Goal: Obtain resource: Download file/media

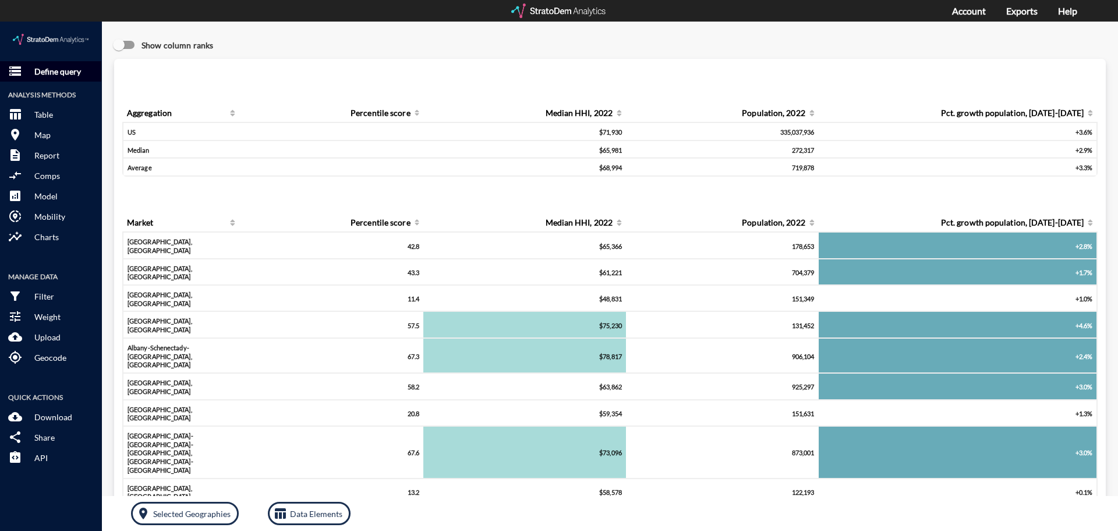
click p "Define query"
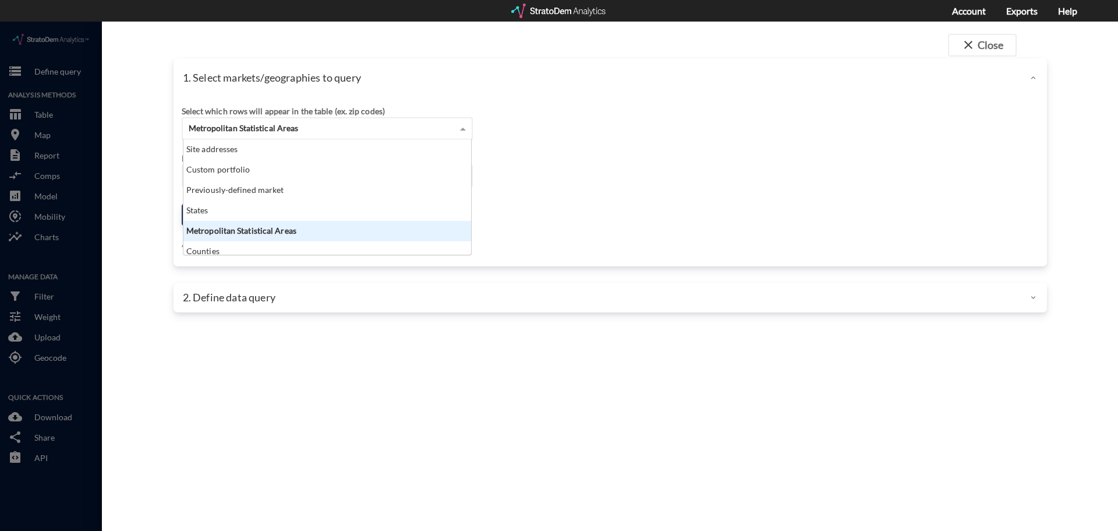
click span "Metropolitan Statistical Areas"
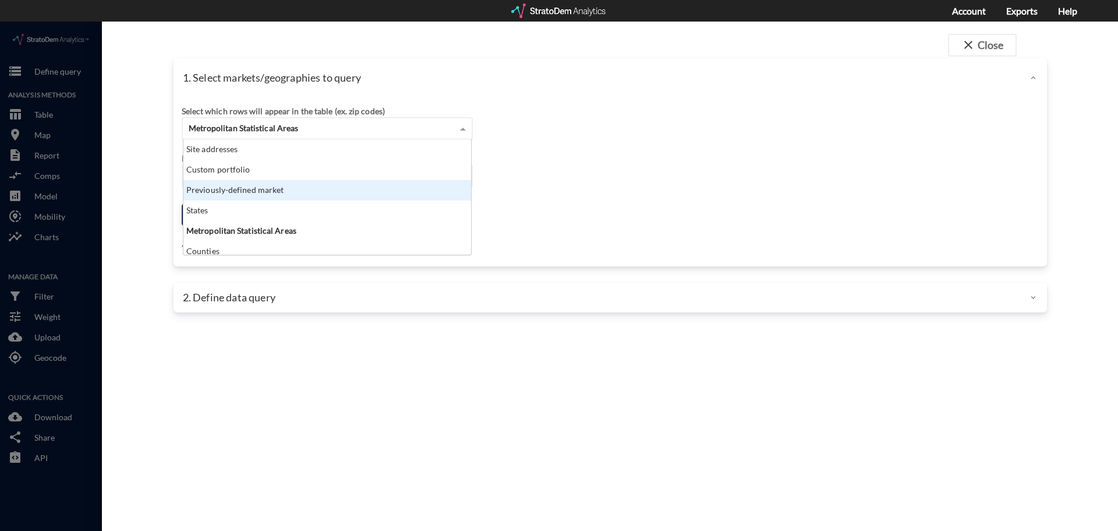
click div "Previously-defined market"
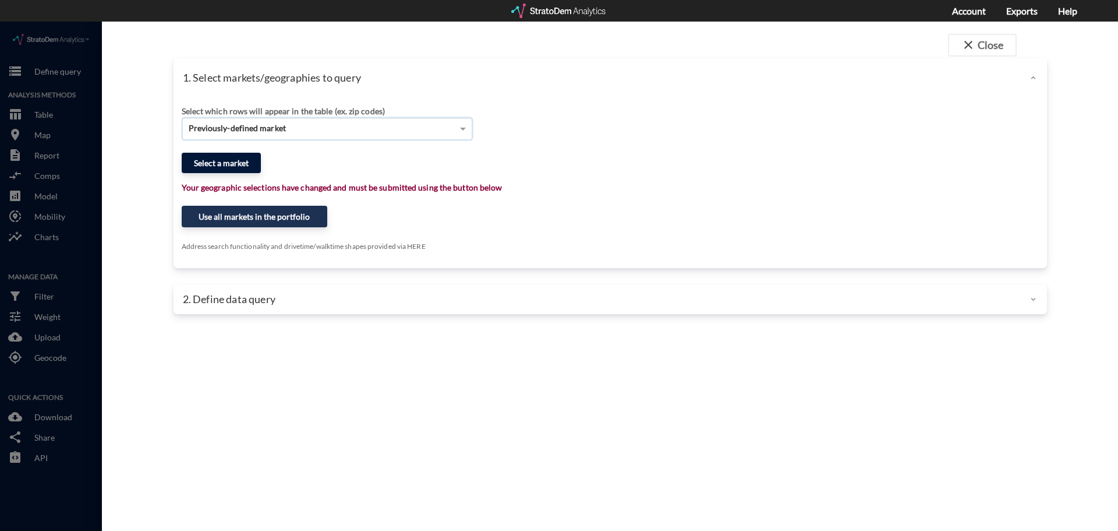
click button "Select a market"
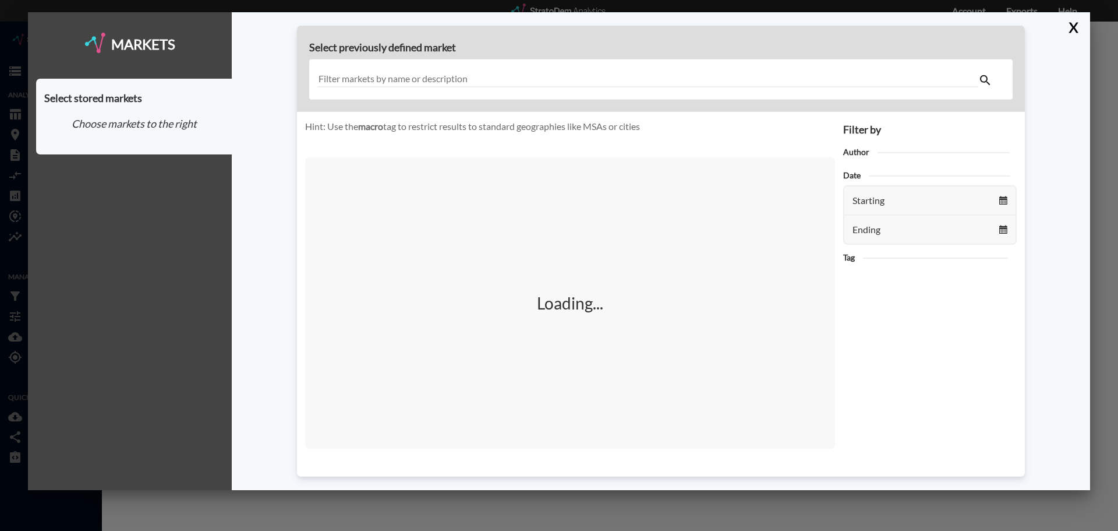
click at [395, 75] on input "text" at bounding box center [647, 80] width 661 height 16
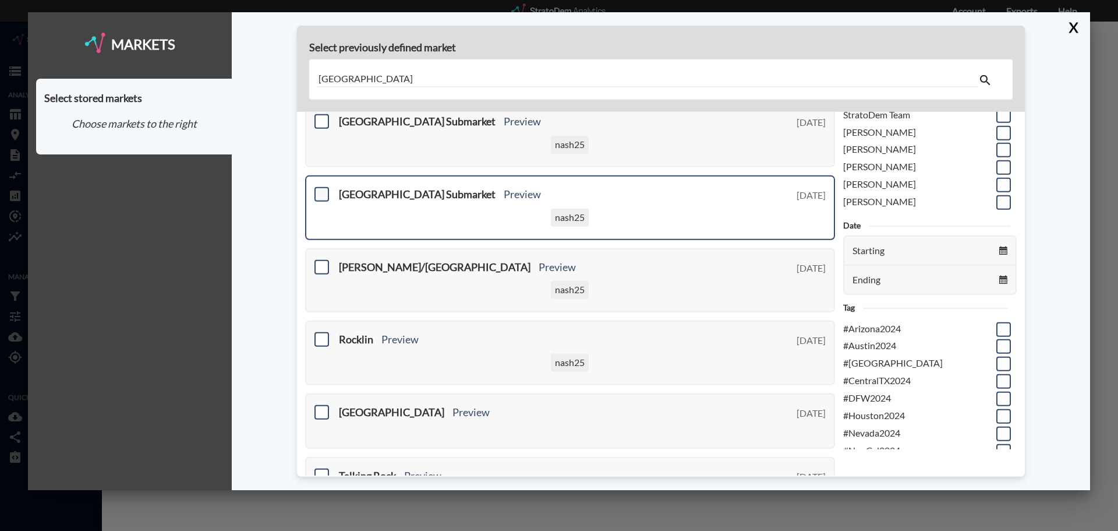
scroll to position [0, 0]
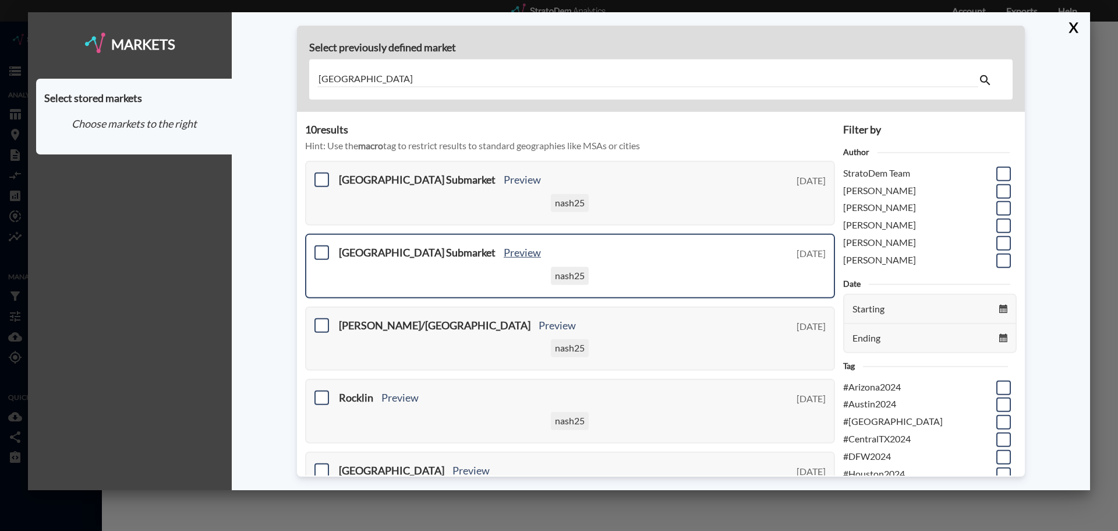
type input "[GEOGRAPHIC_DATA]"
click at [504, 253] on link "Preview" at bounding box center [522, 252] width 37 height 13
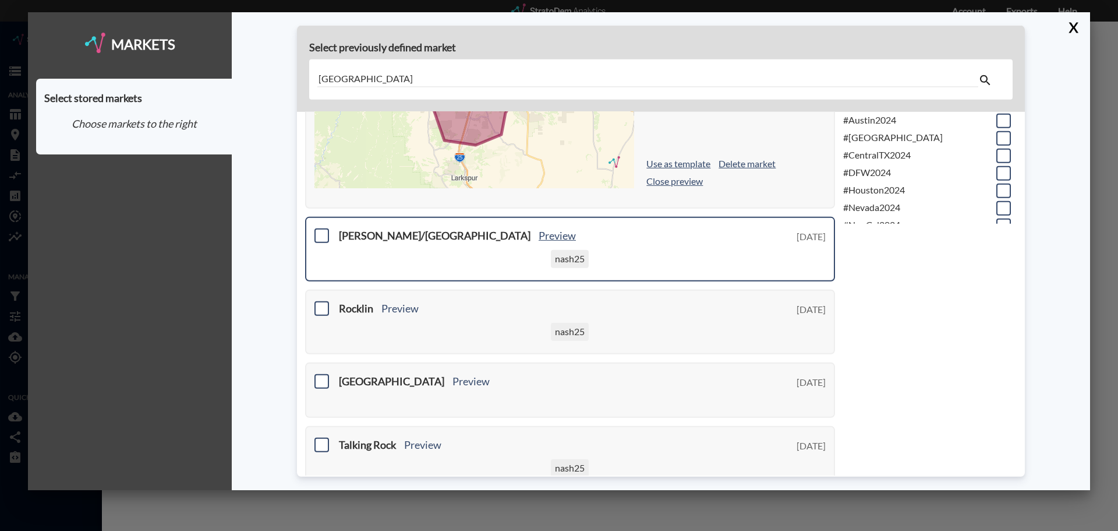
scroll to position [291, 0]
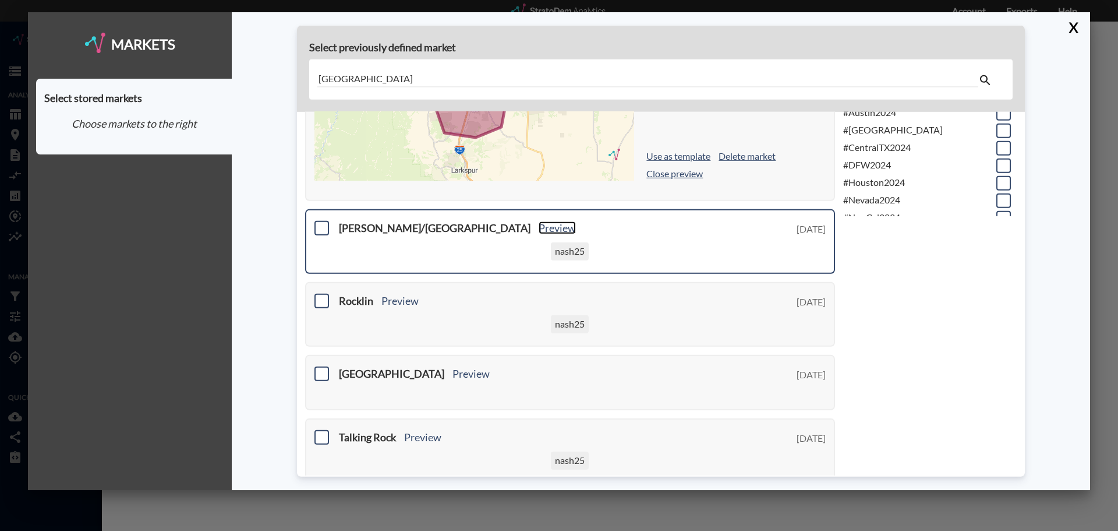
click at [539, 230] on link "Preview" at bounding box center [557, 227] width 37 height 13
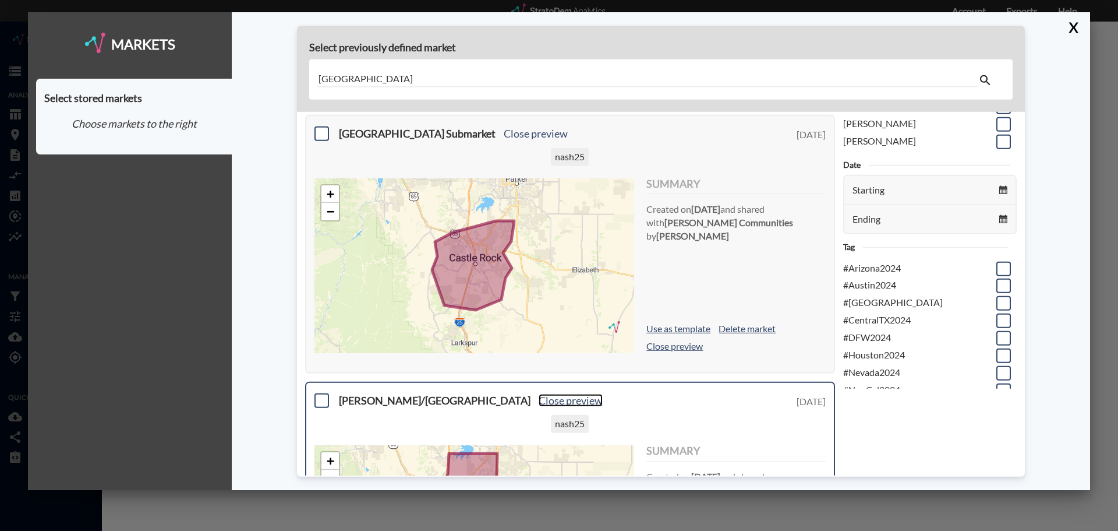
scroll to position [58, 0]
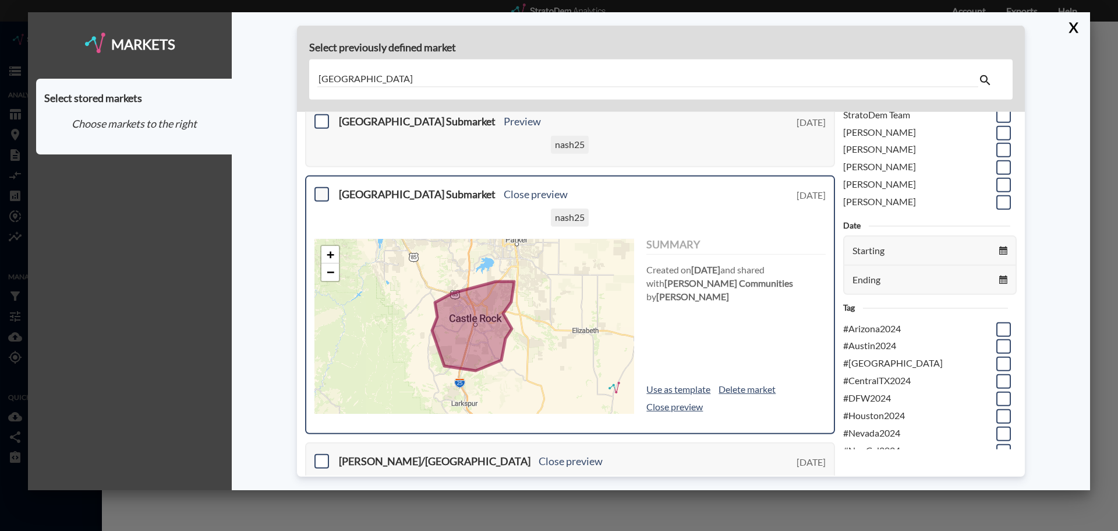
click at [324, 196] on span at bounding box center [321, 194] width 15 height 15
click at [320, 189] on input "checkbox" at bounding box center [320, 189] width 0 height 0
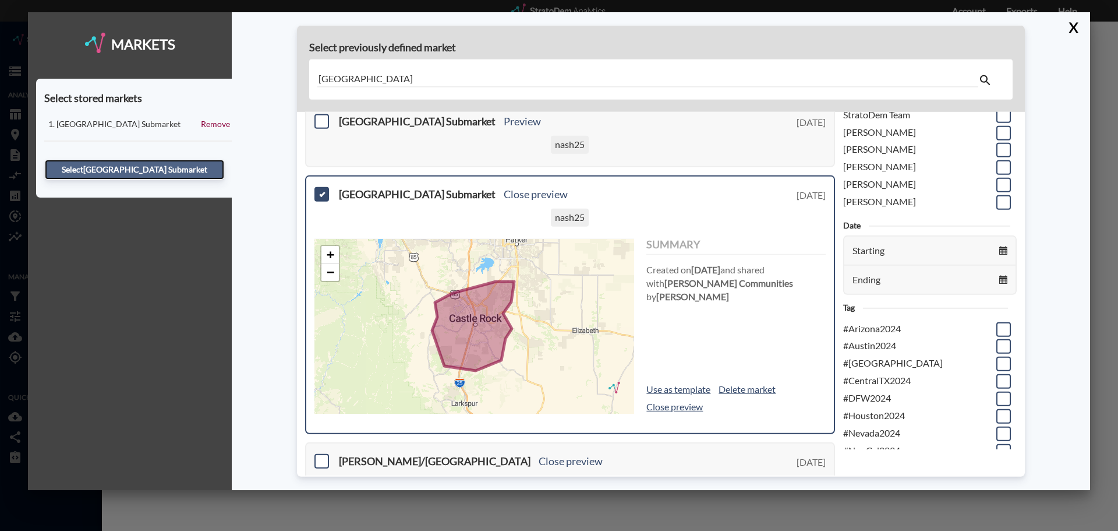
click at [165, 174] on button "Select [GEOGRAPHIC_DATA] Submarket" at bounding box center [134, 170] width 179 height 20
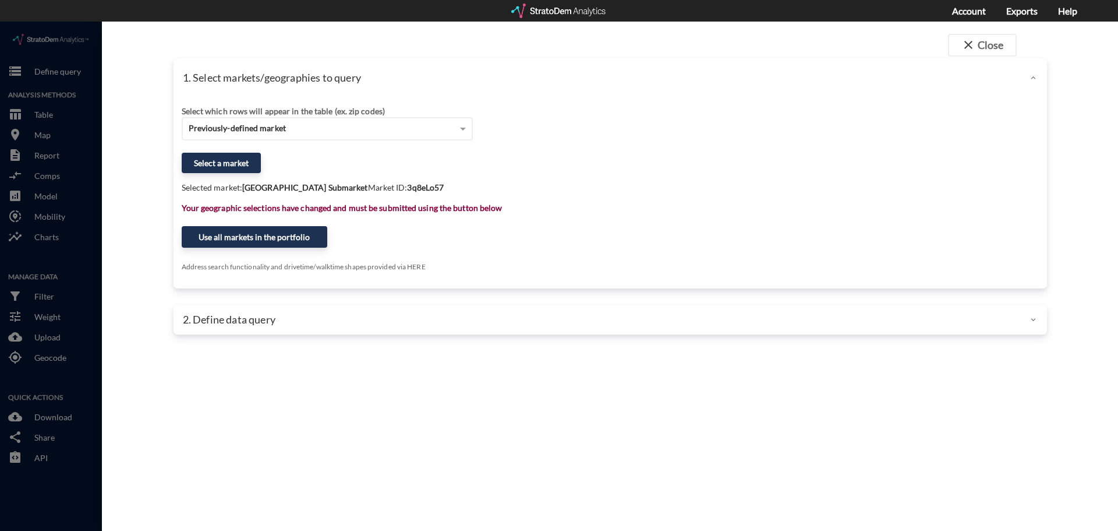
drag, startPoint x: 239, startPoint y: 141, endPoint x: 377, endPoint y: 170, distance: 141.1
click div "Select which rows will appear in the table (ex. zip codes) Previously-defined m…"
click button "Use all markets in the portfolio"
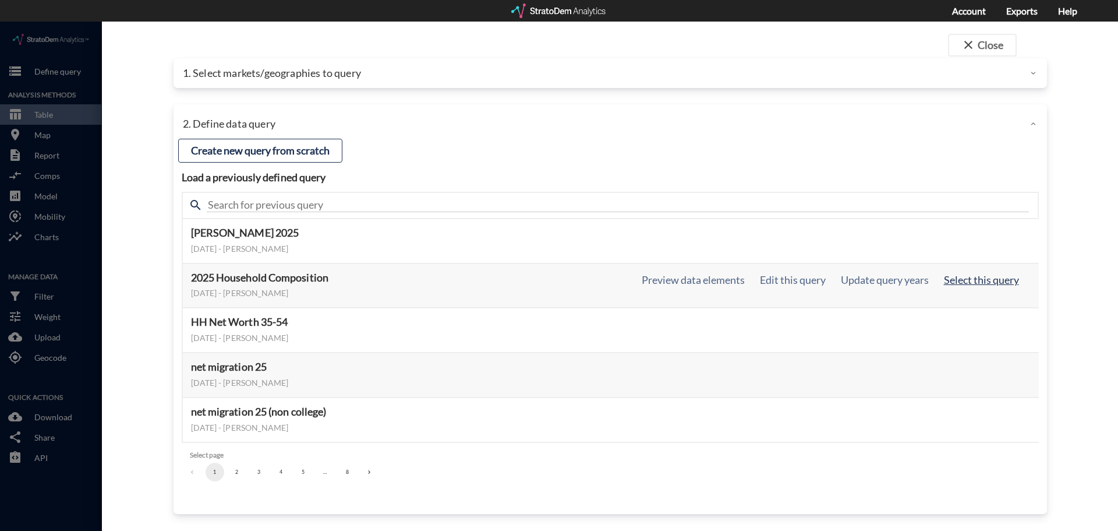
click button "Select this query"
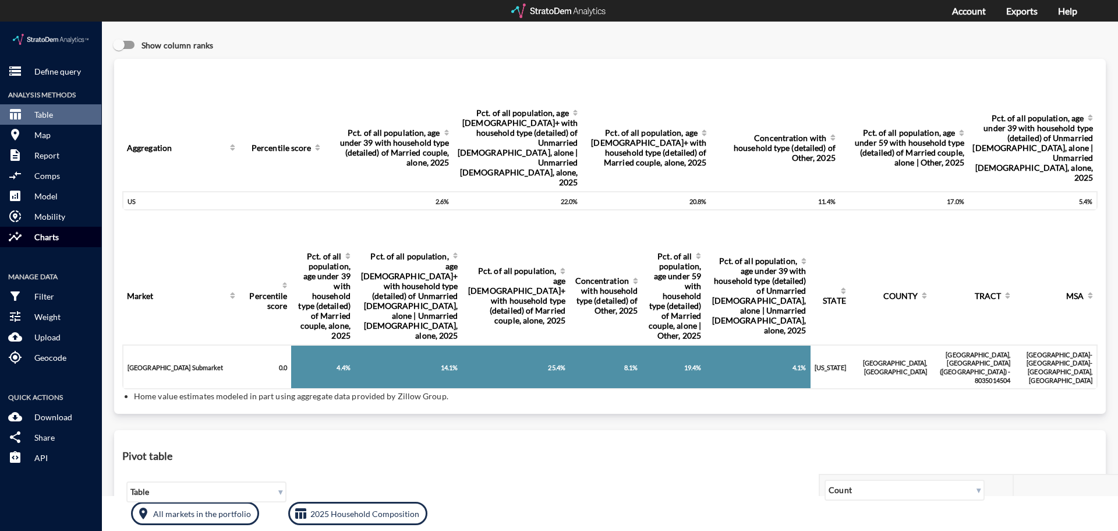
click button "insights Charts"
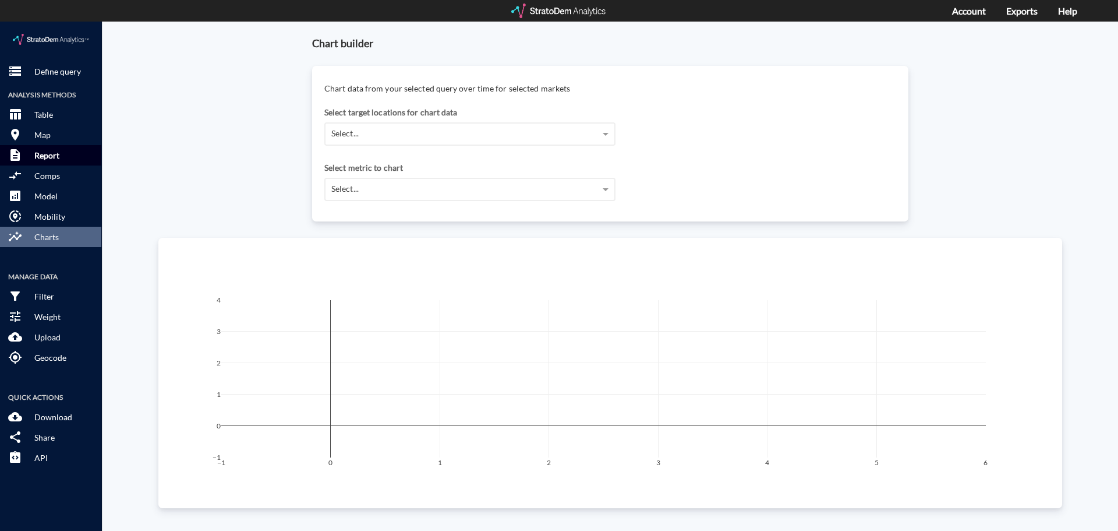
click p "Report"
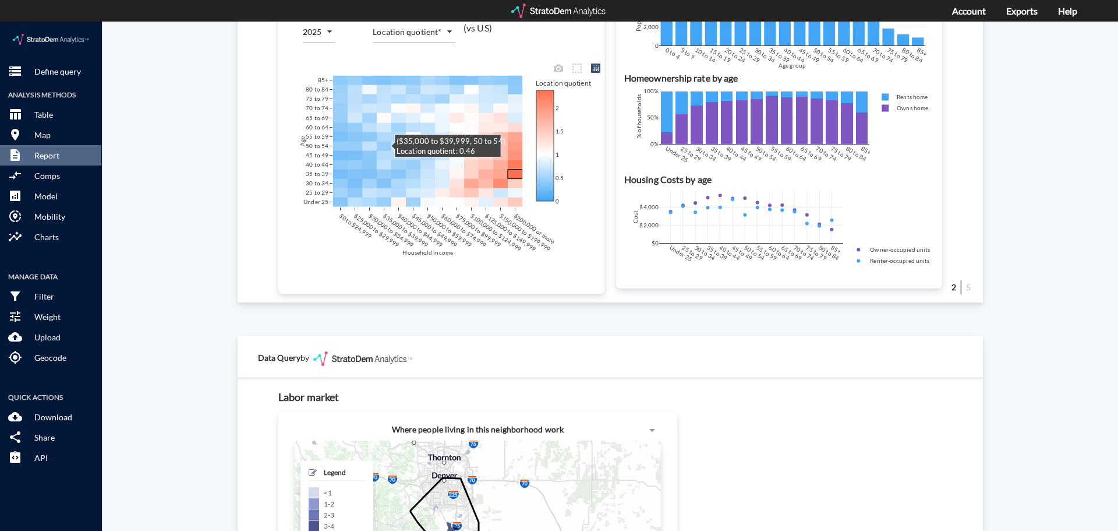
scroll to position [524, 0]
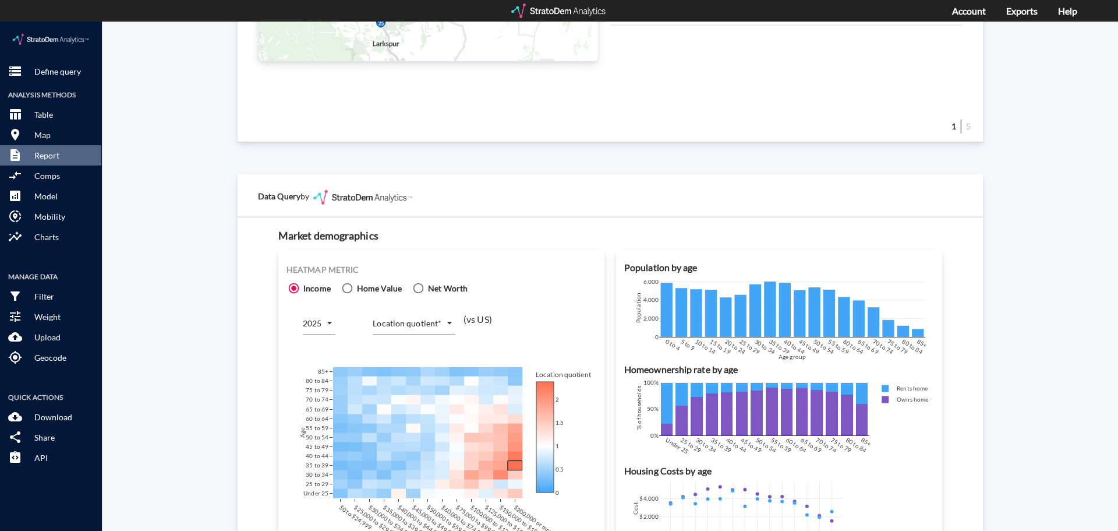
click span "Home Value"
click input "Home Value"
radio input "true"
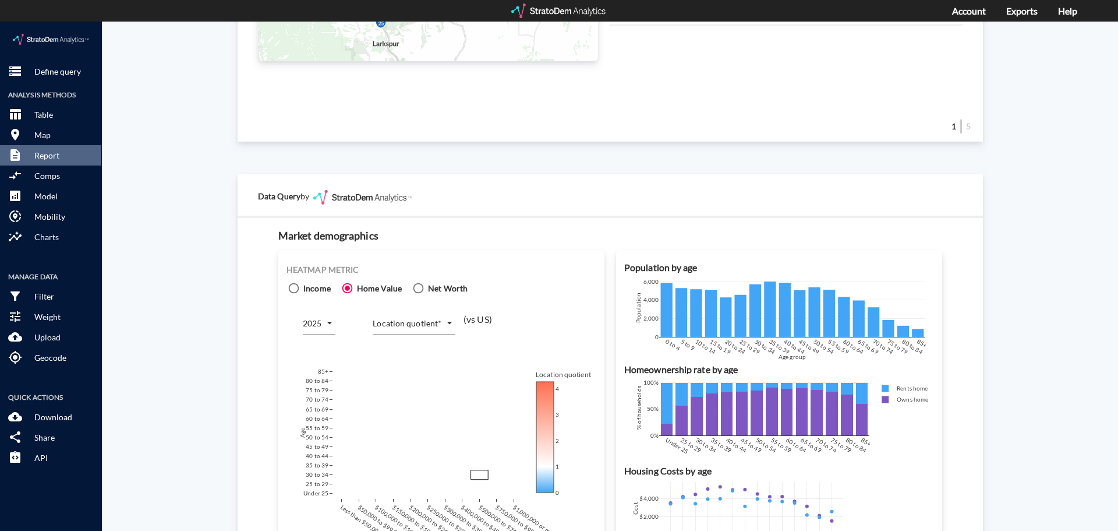
click span "Income"
click input "Income"
radio input "true"
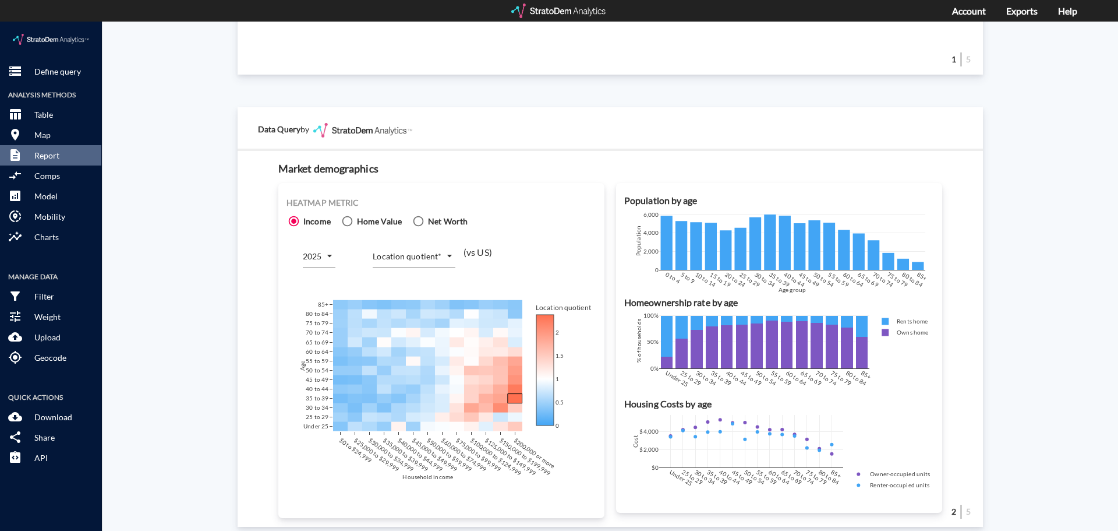
scroll to position [571, 0]
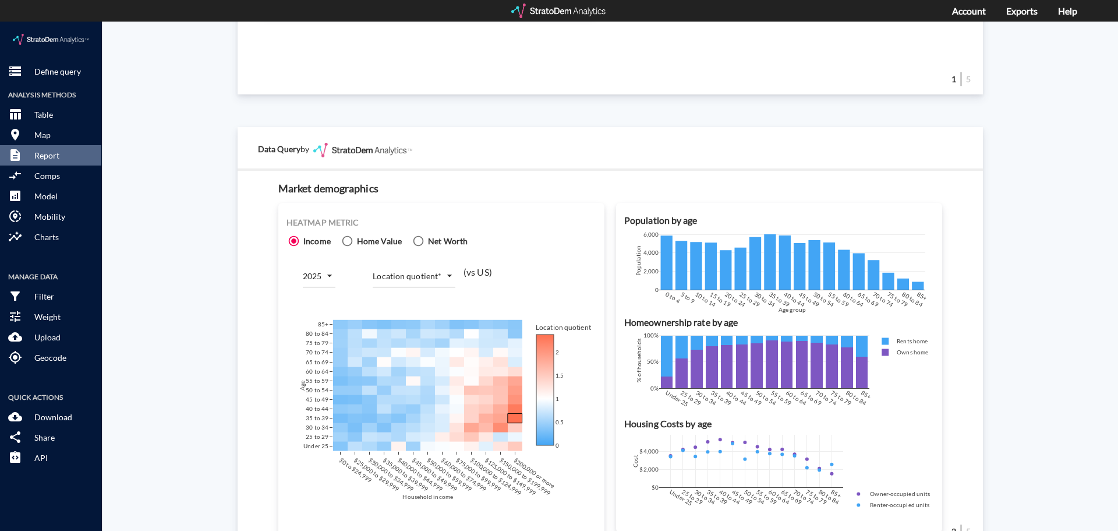
click icon
click input "Home Value"
radio input "true"
radio input "false"
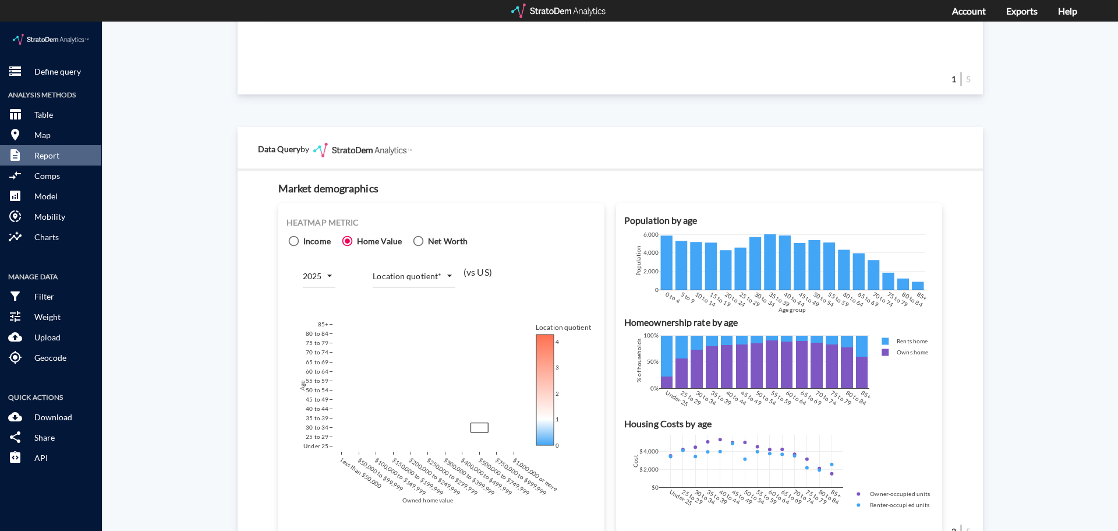
click icon
click input "Net Worth"
radio input "true"
click body "/vantagepoint/us/-1 storage Define query Analysis Methods table_chart Table roo…"
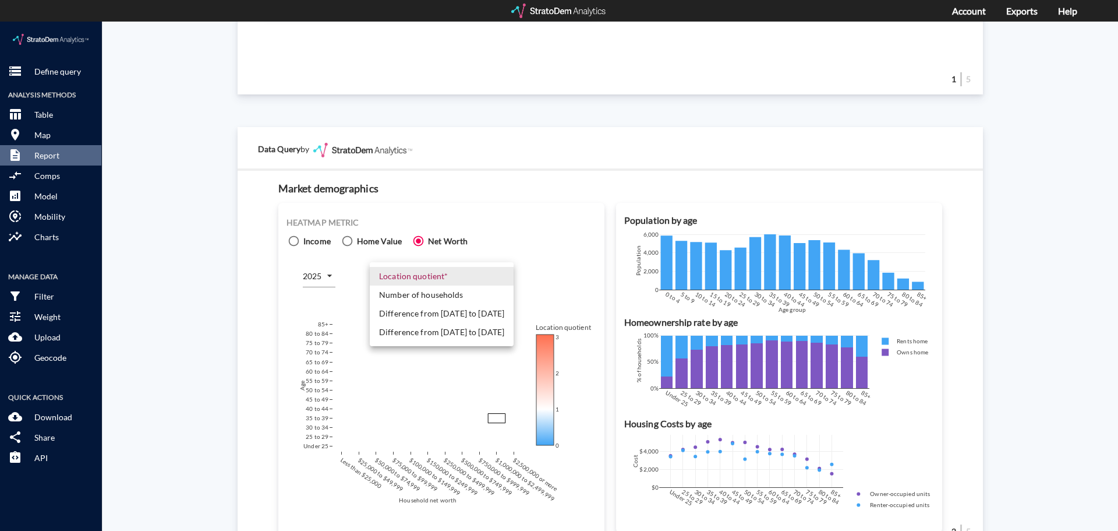
click li "Location quotient*"
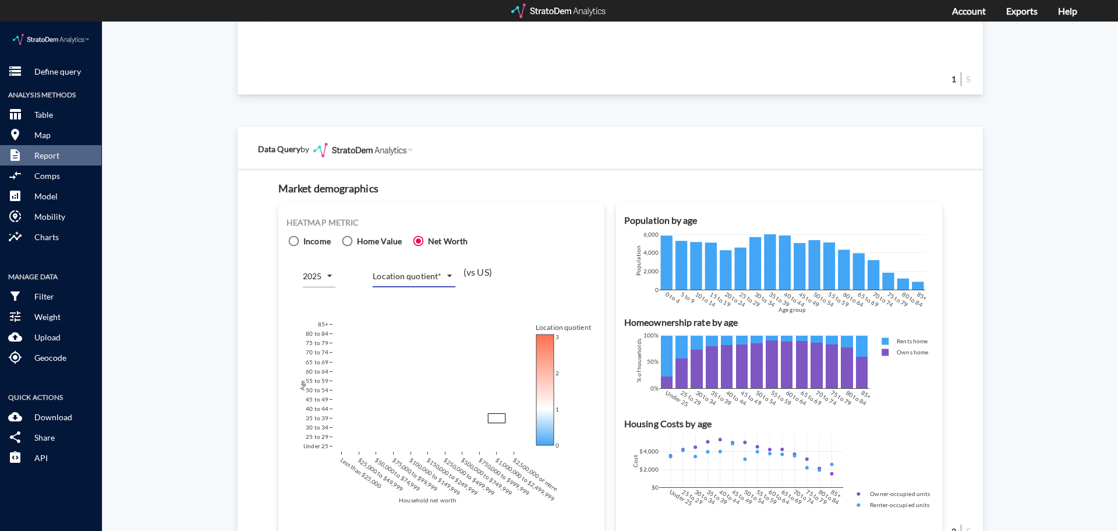
click span
click input "Home Value"
radio input "true"
radio input "false"
click span "Income"
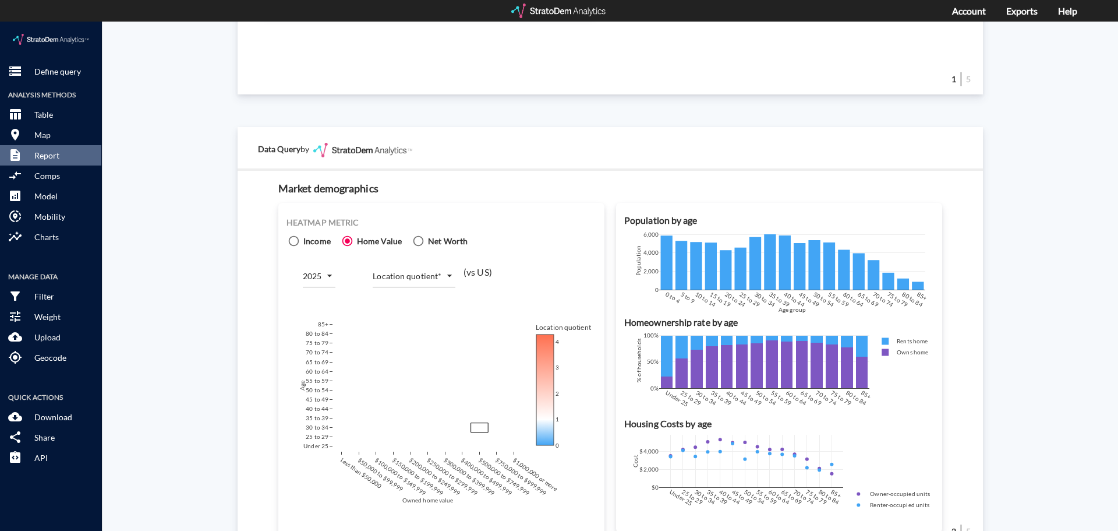
click input "Income"
radio input "true"
radio input "false"
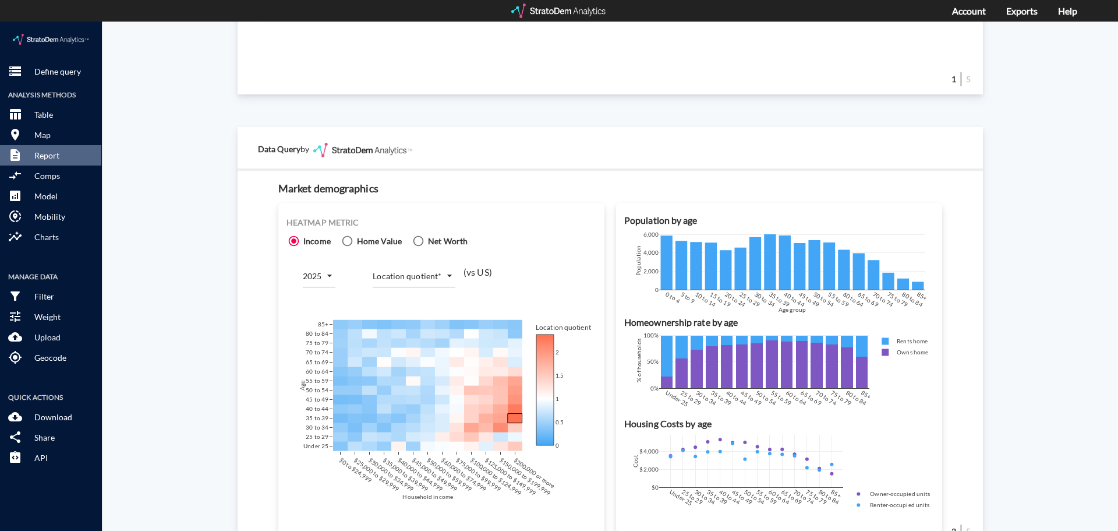
click body "/vantagepoint/us/-1 storage Define query Analysis Methods table_chart Table roo…"
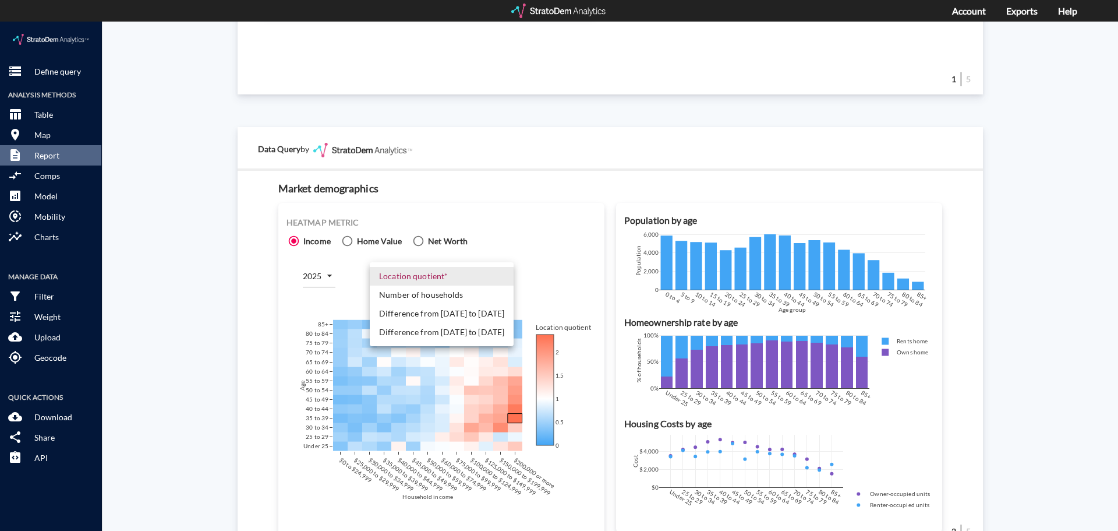
click li "Difference from [DATE] to [DATE]"
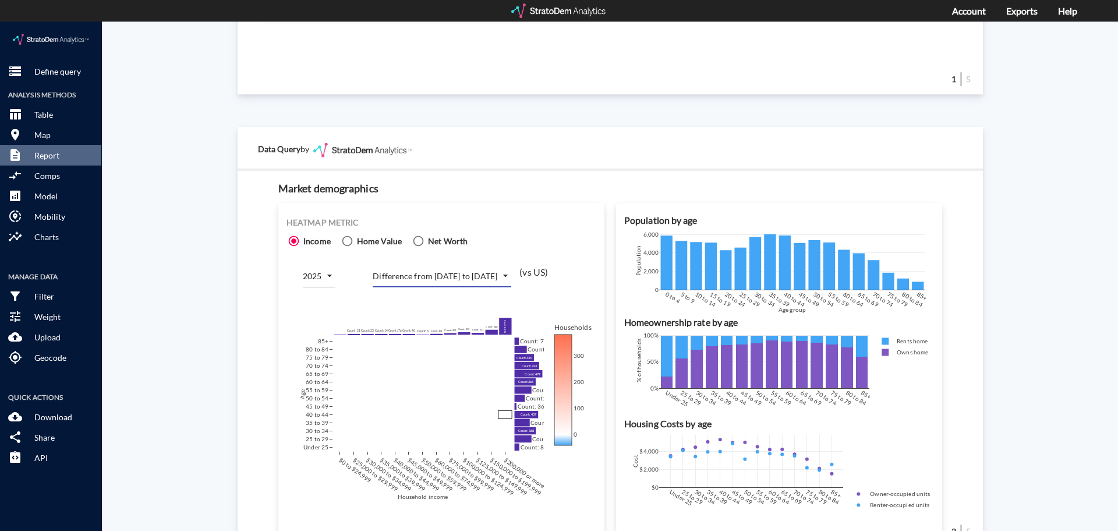
click body "/vantagepoint/us/-1 storage Define query Analysis Methods table_chart Table roo…"
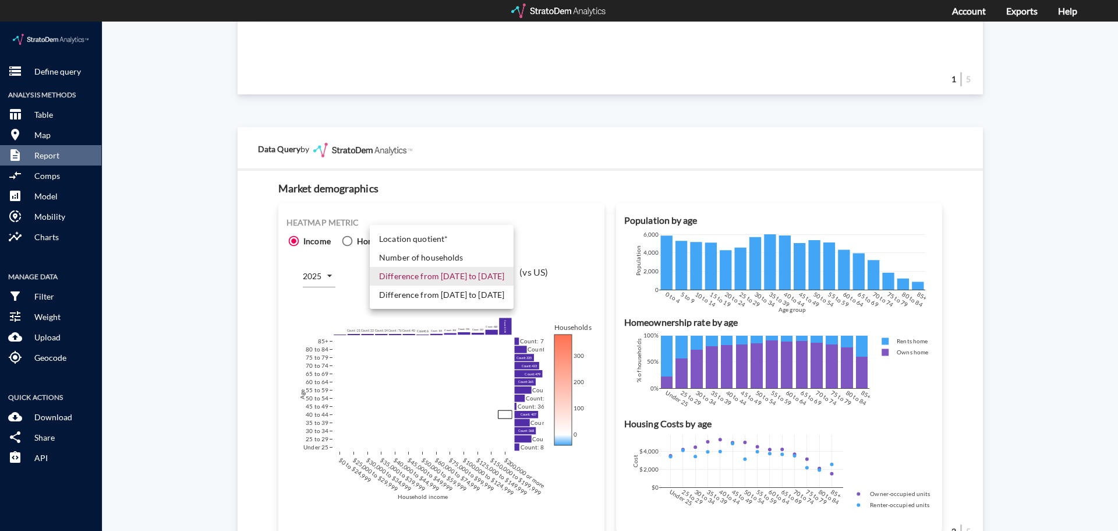
click li "Number of households"
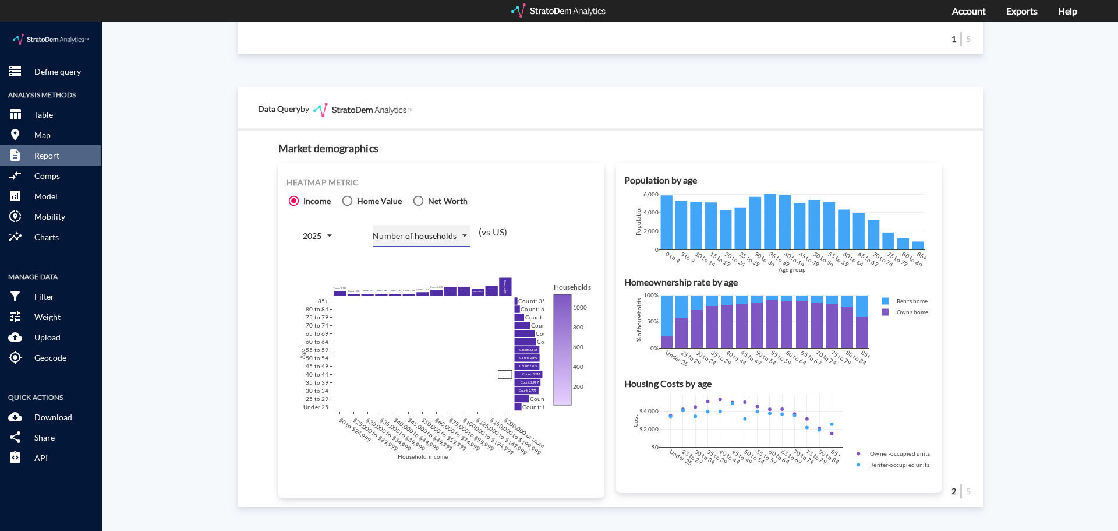
scroll to position [630, 0]
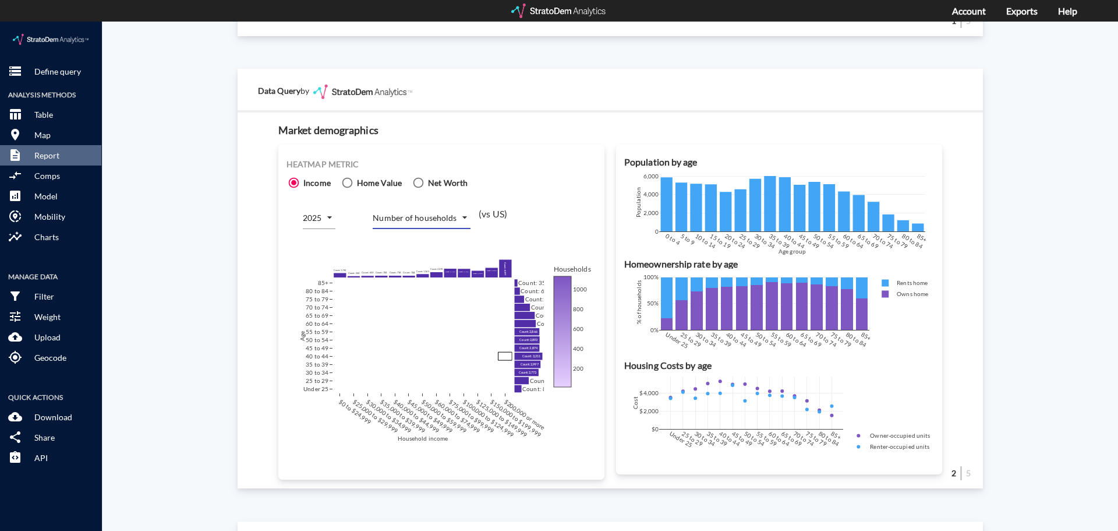
click div "Site report Generate a site report for a given location, (optionally) benchmark…"
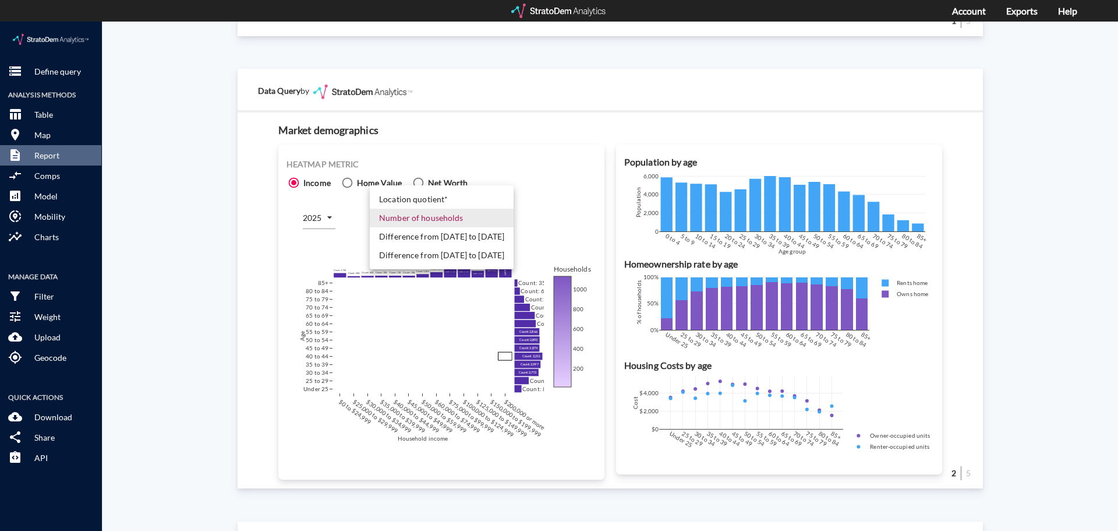
click body "/vantagepoint/us/-1 storage Define query Analysis Methods table_chart Table roo…"
click li "Difference from [DATE] to [DATE]"
type input "COUNT_DIFF_FUTURE"
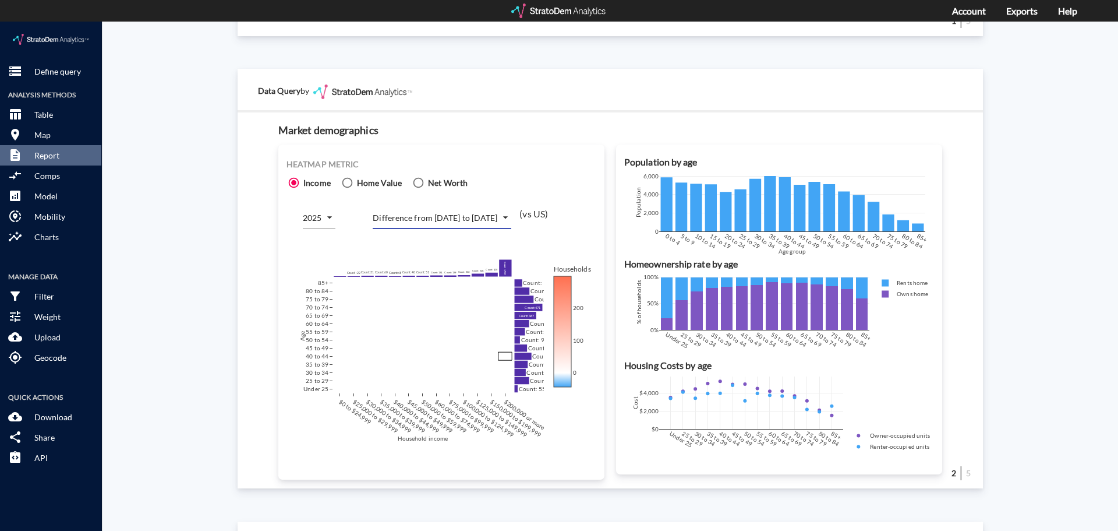
click div "Heatmap metric Income Home Value Net Worth 2025 2025 Difference from [DATE] to …"
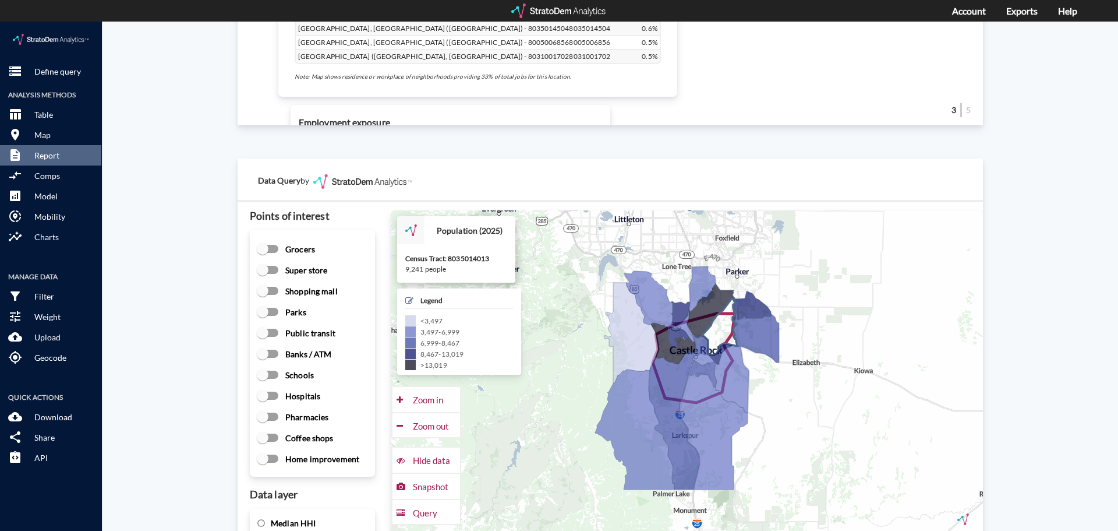
scroll to position [1503, 0]
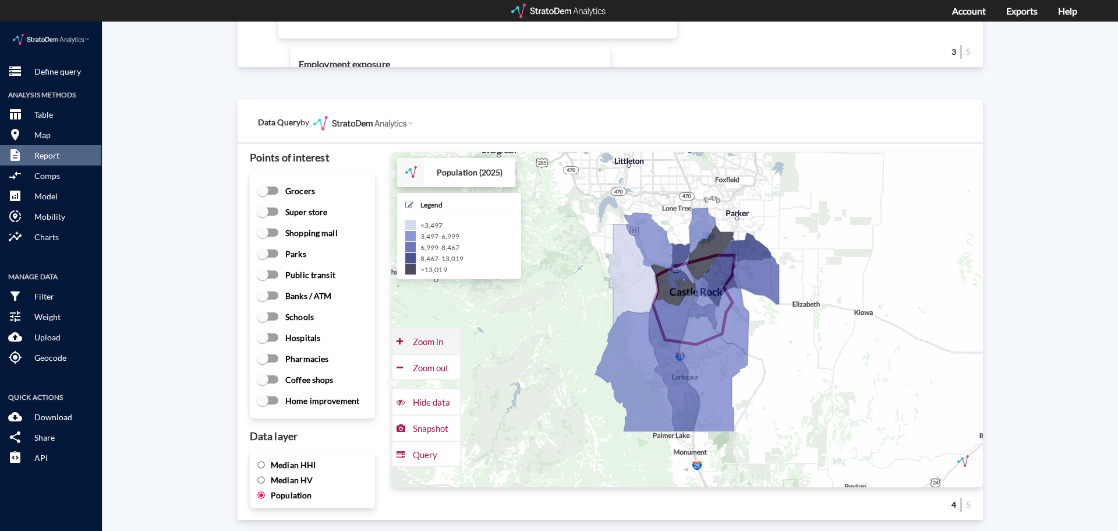
click div "Zoom in"
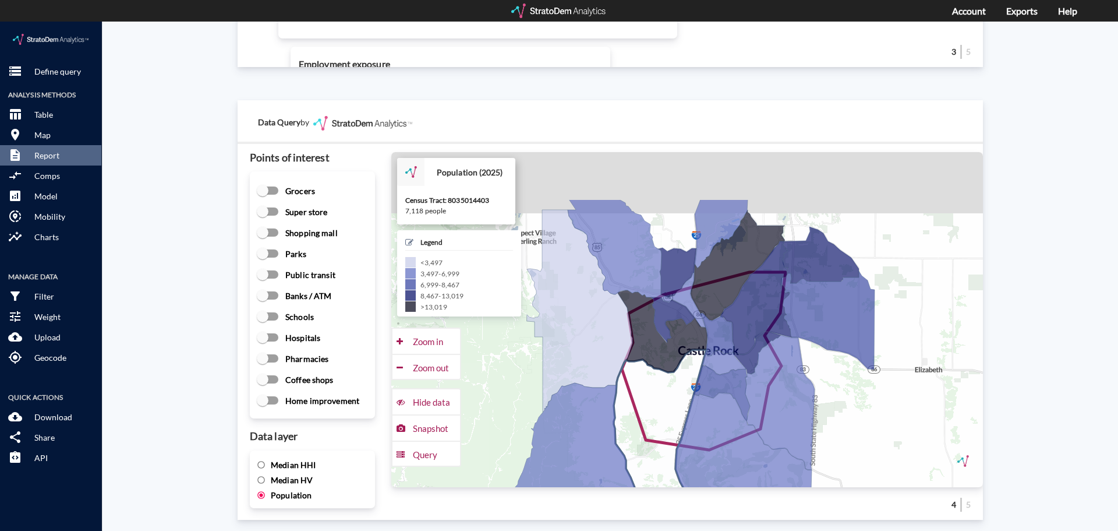
drag, startPoint x: 655, startPoint y: 285, endPoint x: 659, endPoint y: 368, distance: 82.8
click icon
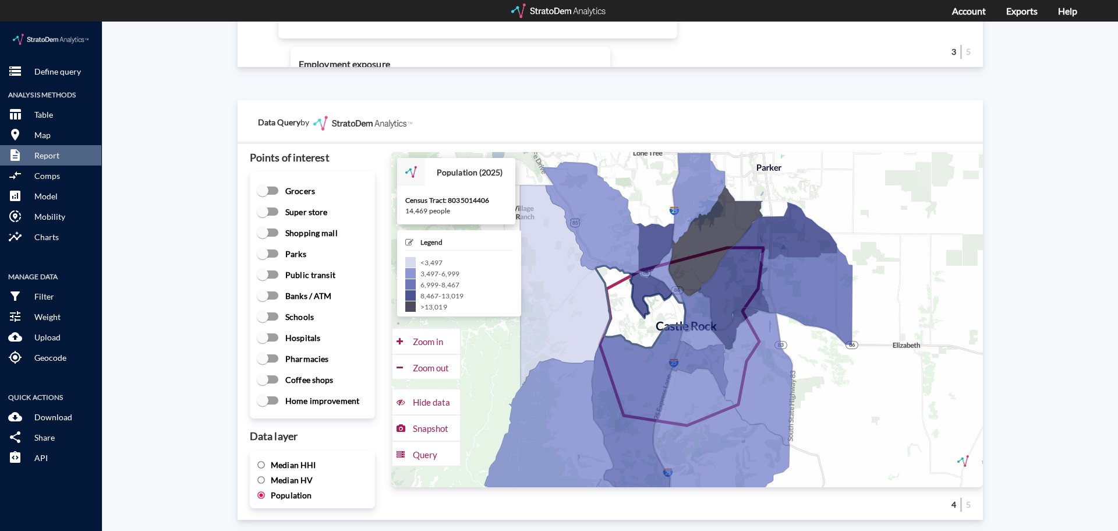
drag, startPoint x: 661, startPoint y: 348, endPoint x: 638, endPoint y: 321, distance: 35.1
click icon
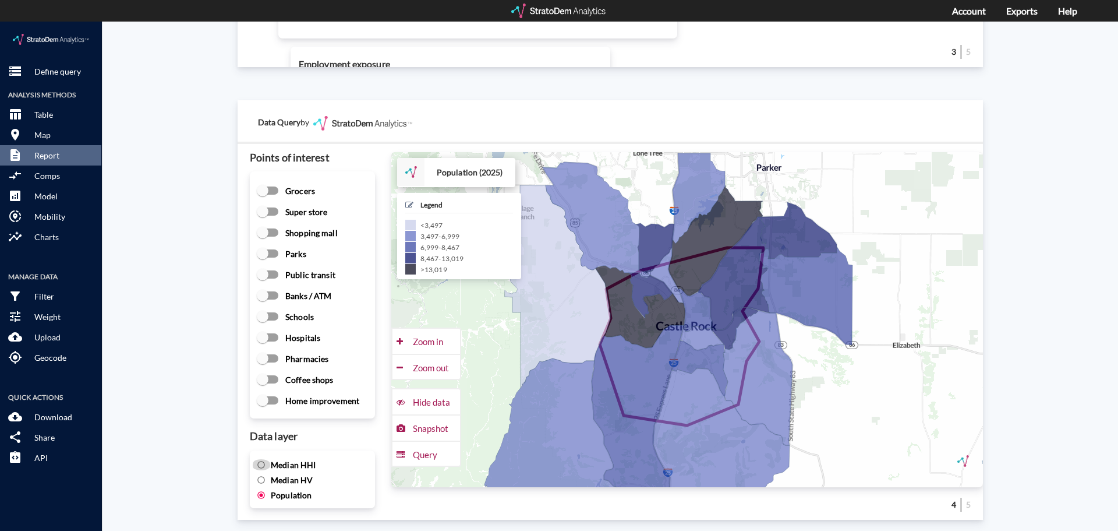
click input "Median HHI"
radio input "true"
radio input "false"
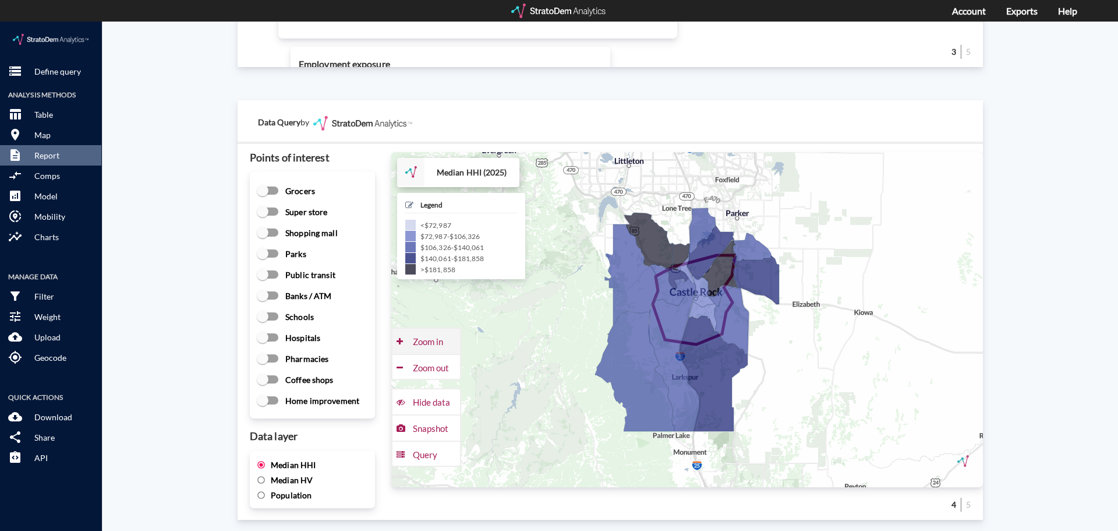
click div "Zoom in"
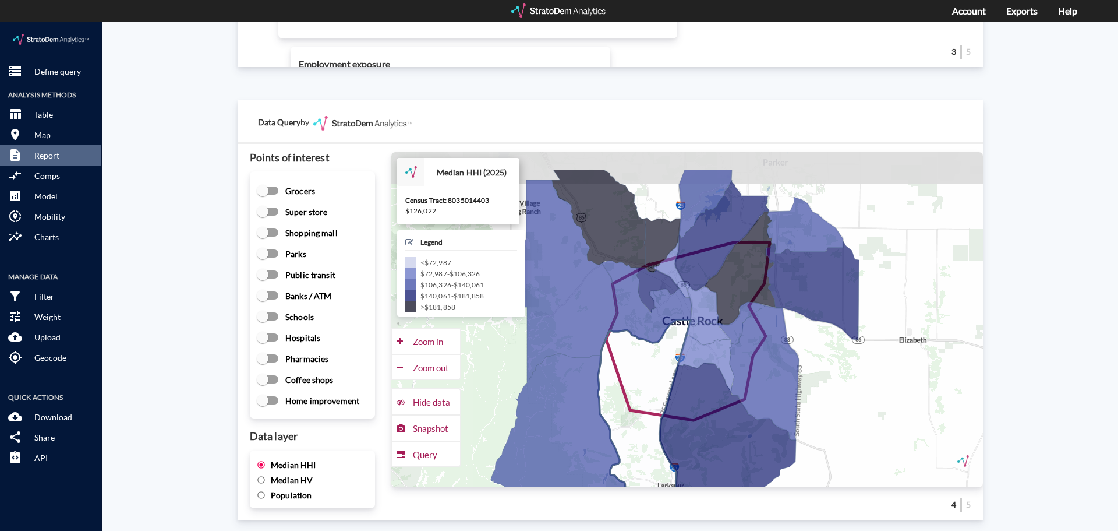
drag, startPoint x: 639, startPoint y: 269, endPoint x: 627, endPoint y: 323, distance: 55.7
click icon
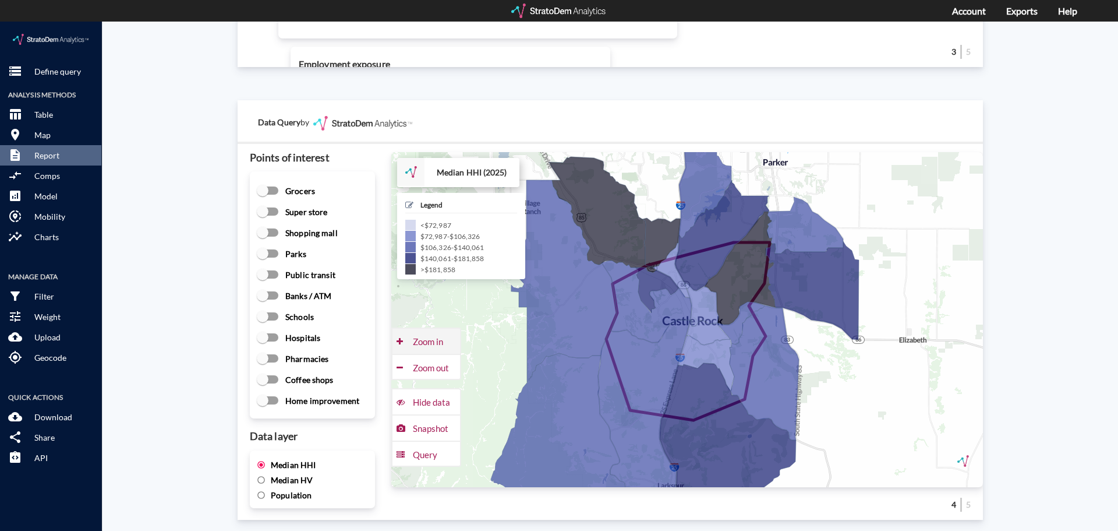
click div "Zoom in"
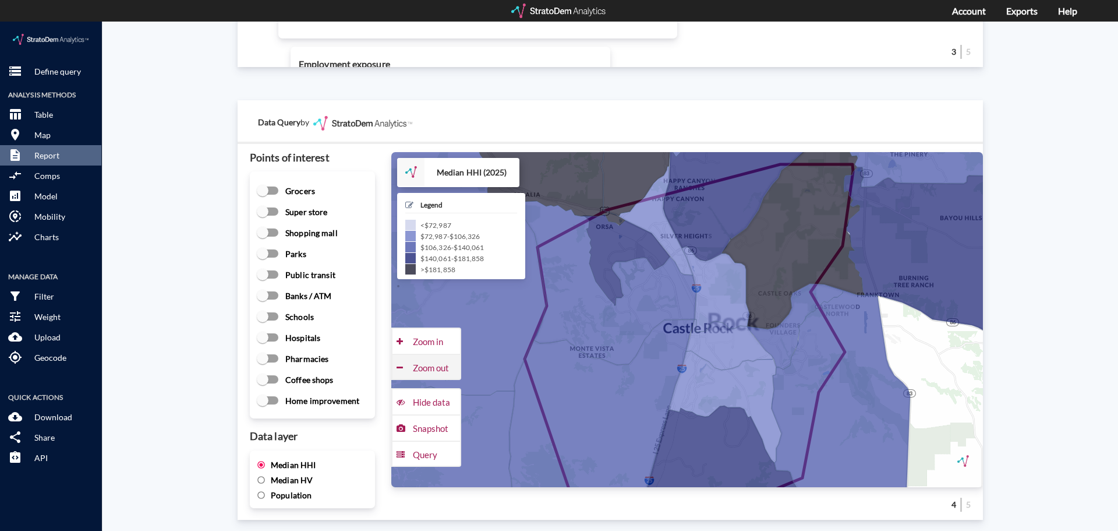
click div "Zoom out"
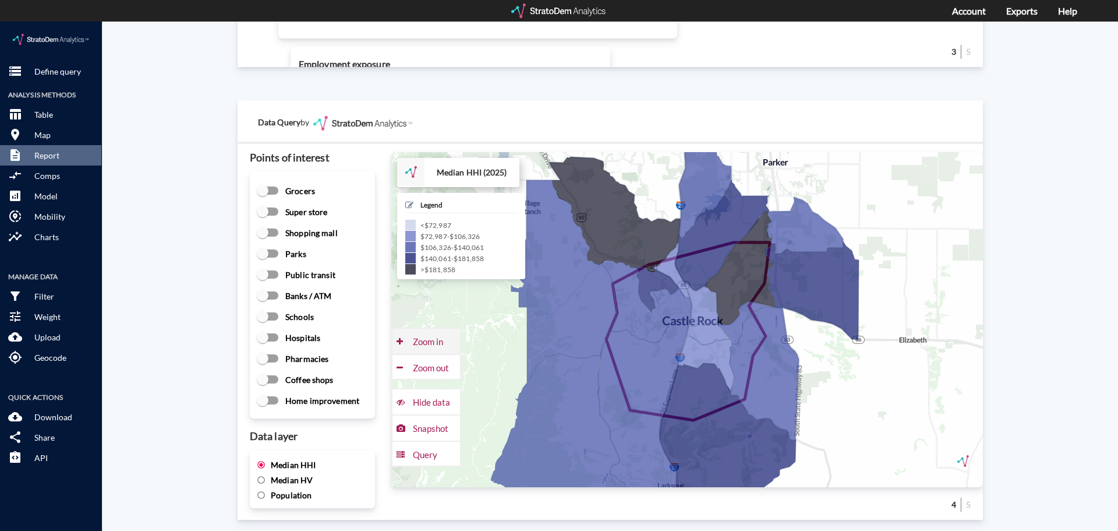
click div "Zoom in"
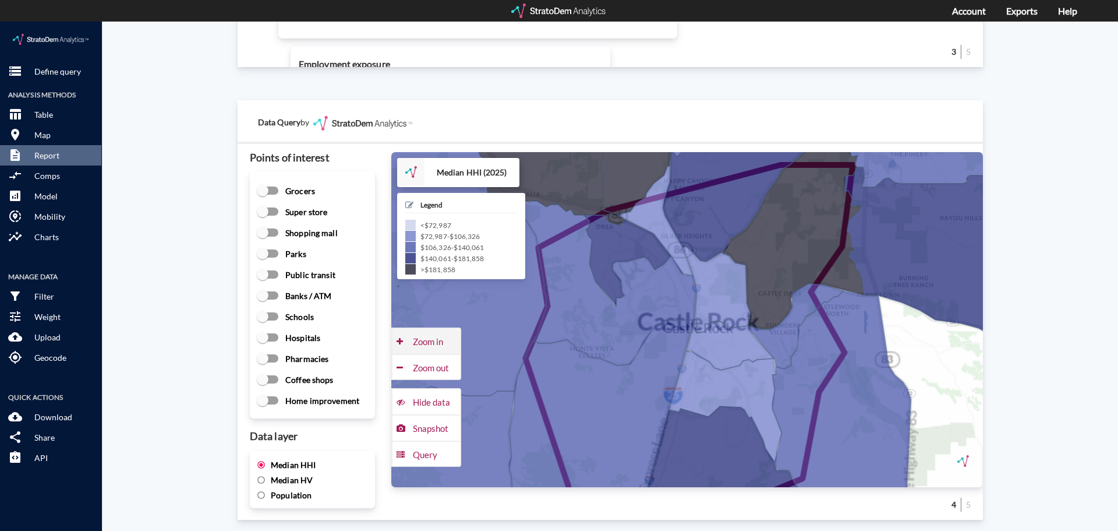
click div "Zoom in"
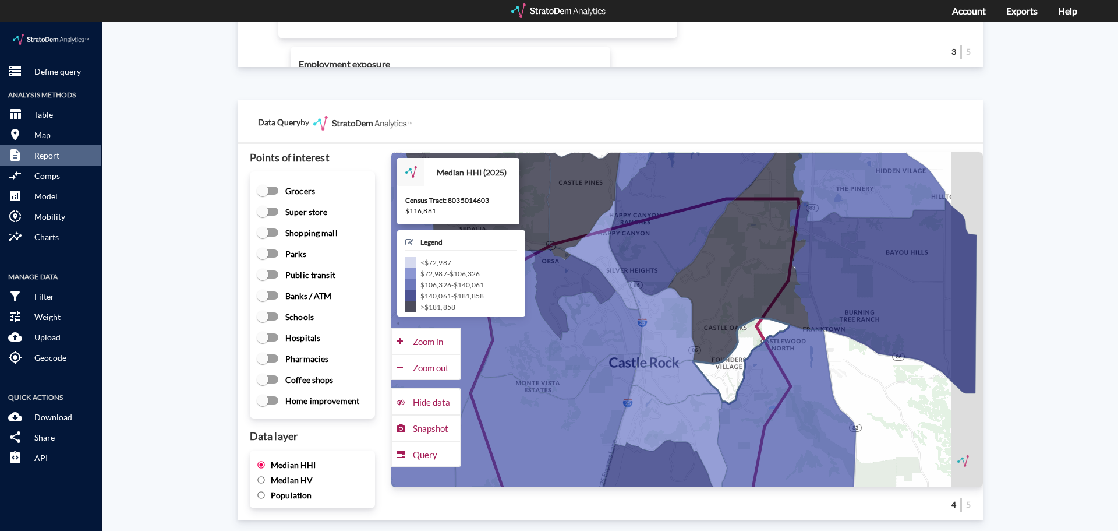
drag, startPoint x: 782, startPoint y: 295, endPoint x: 720, endPoint y: 320, distance: 65.9
click icon
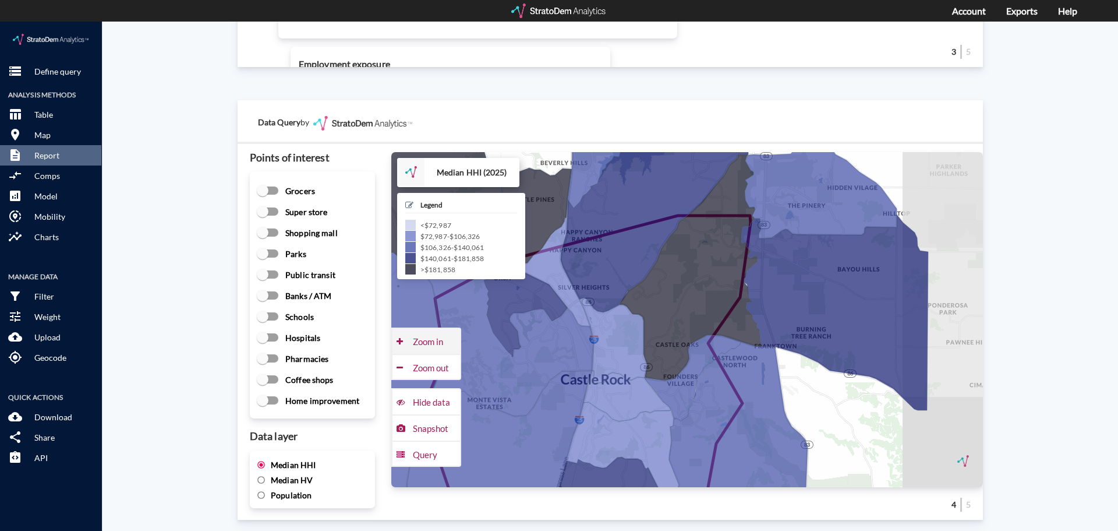
click div "Zoom in"
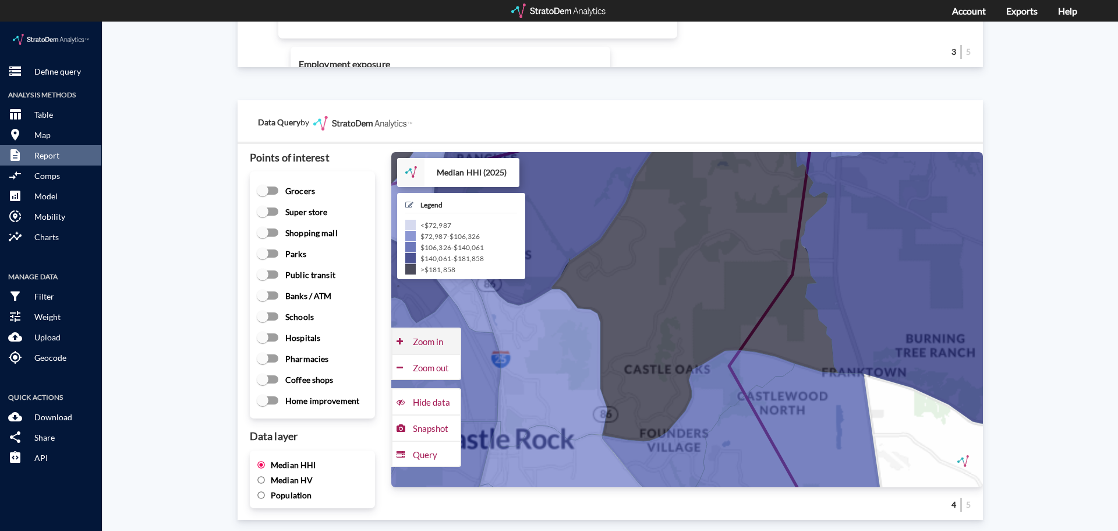
click div "Zoom in"
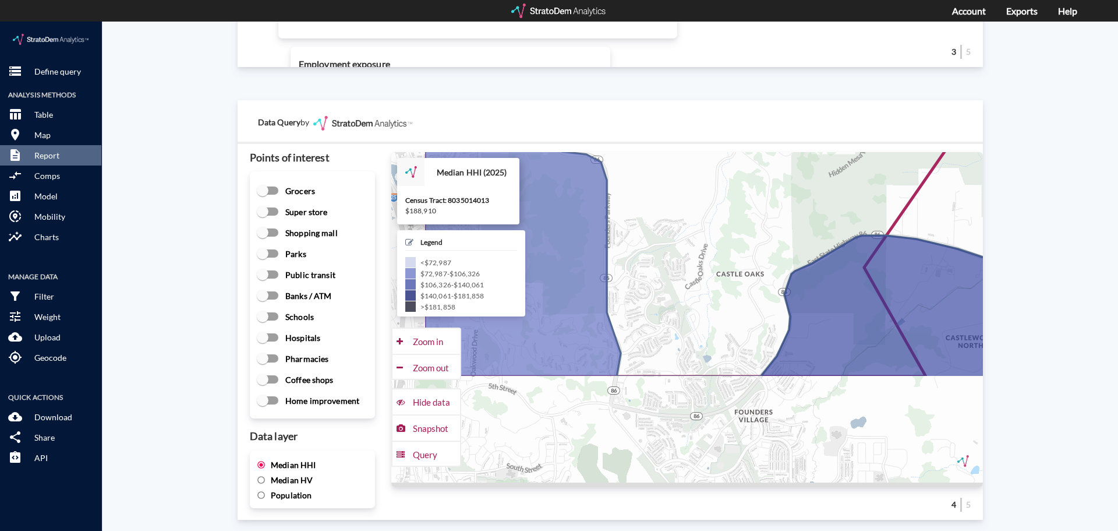
drag, startPoint x: 648, startPoint y: 345, endPoint x: 703, endPoint y: 204, distance: 150.9
click icon
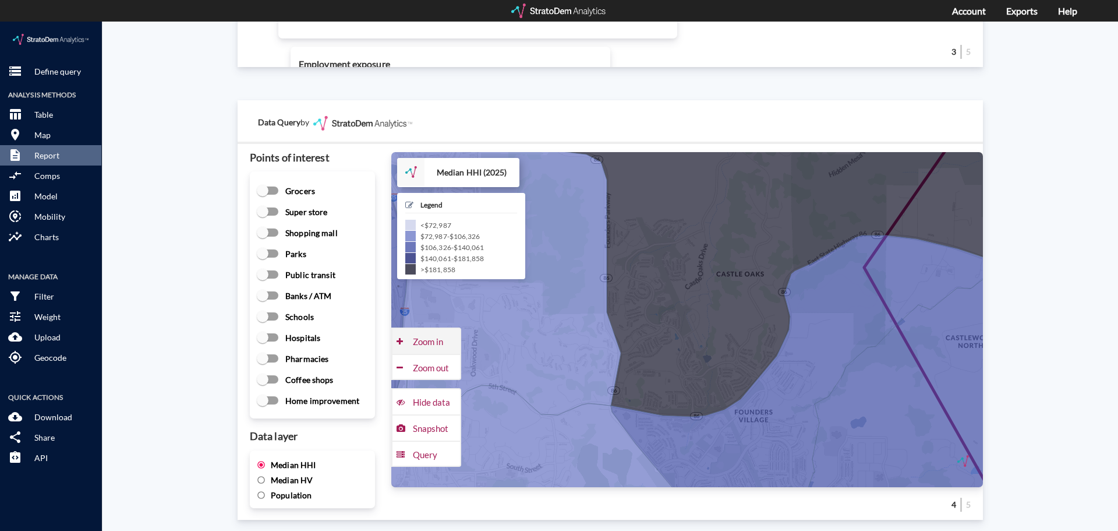
click div "Zoom in"
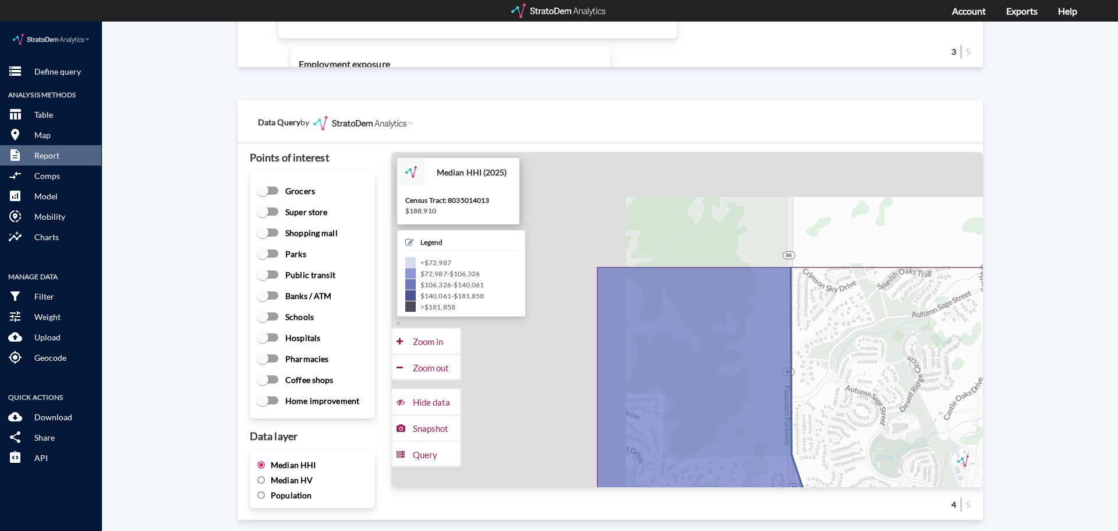
drag, startPoint x: 634, startPoint y: 276, endPoint x: 904, endPoint y: 429, distance: 310.6
click icon
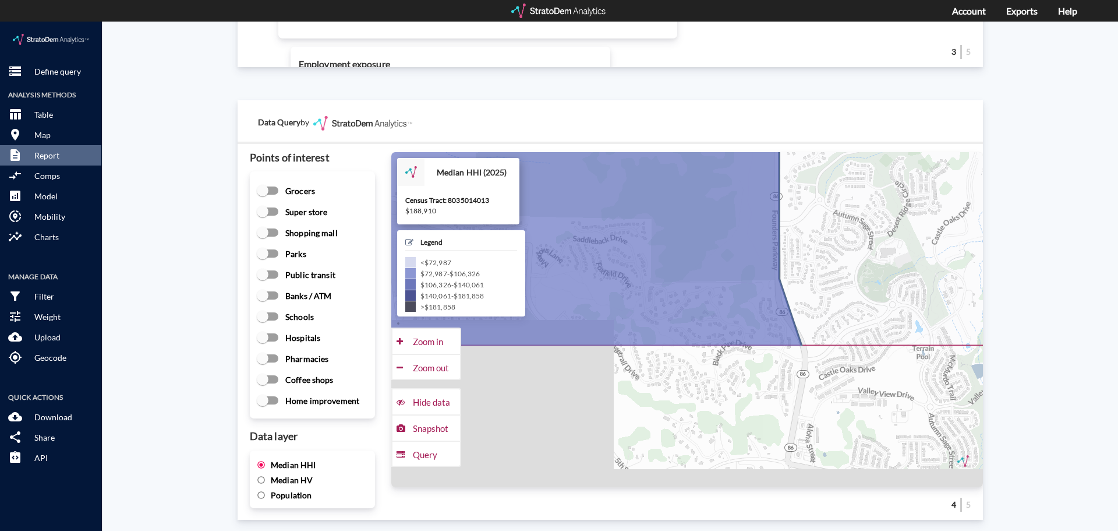
drag, startPoint x: 849, startPoint y: 315, endPoint x: 836, endPoint y: 137, distance: 178.1
click icon
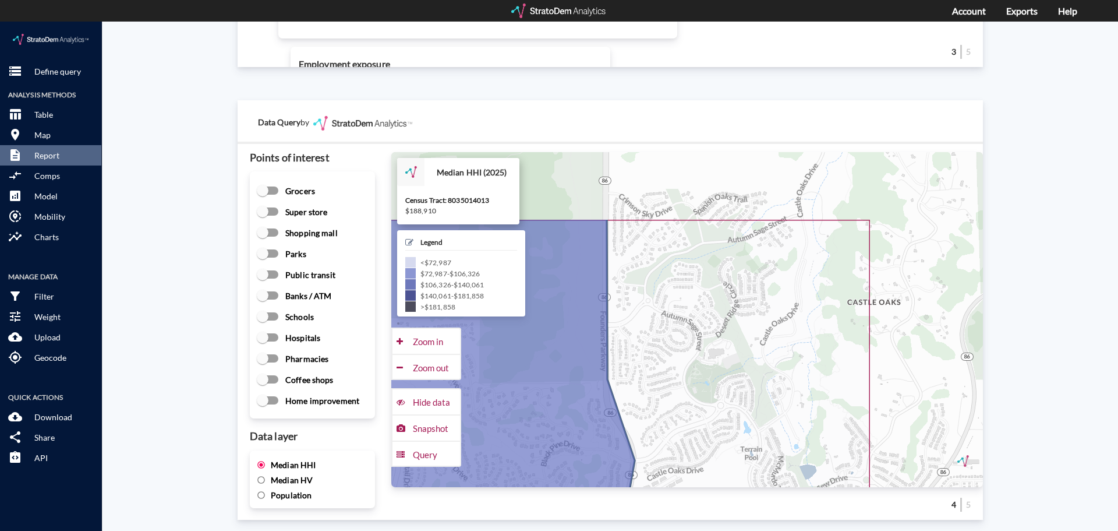
drag, startPoint x: 860, startPoint y: 250, endPoint x: 684, endPoint y: 354, distance: 204.4
click icon
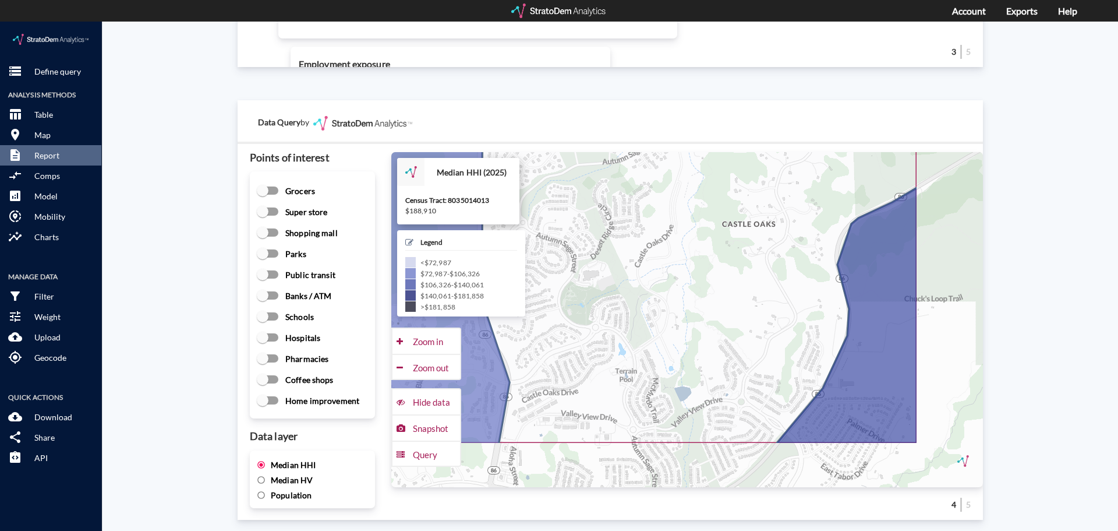
drag, startPoint x: 759, startPoint y: 248, endPoint x: 630, endPoint y: 174, distance: 148.7
click icon
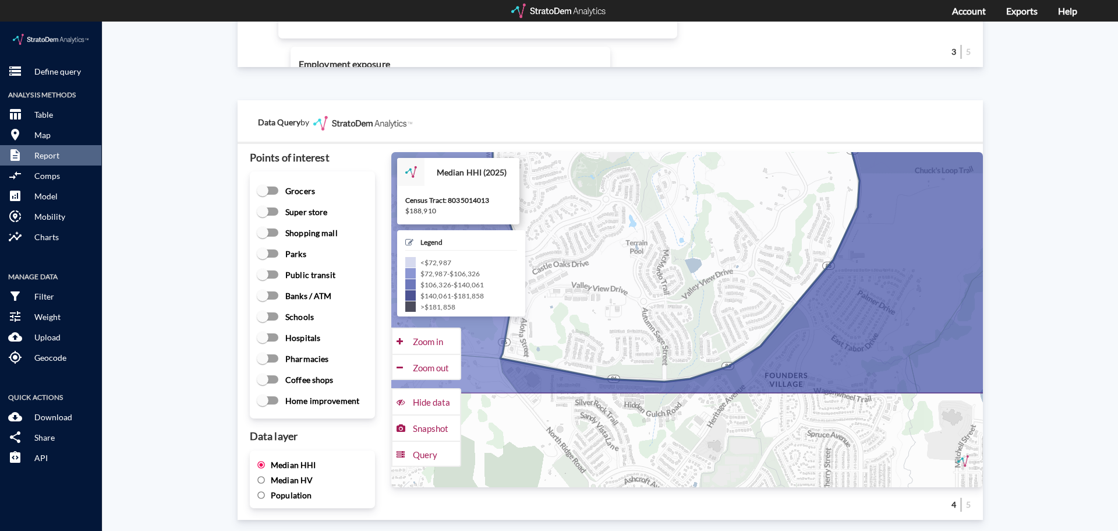
drag, startPoint x: 666, startPoint y: 330, endPoint x: 677, endPoint y: 195, distance: 136.1
click icon
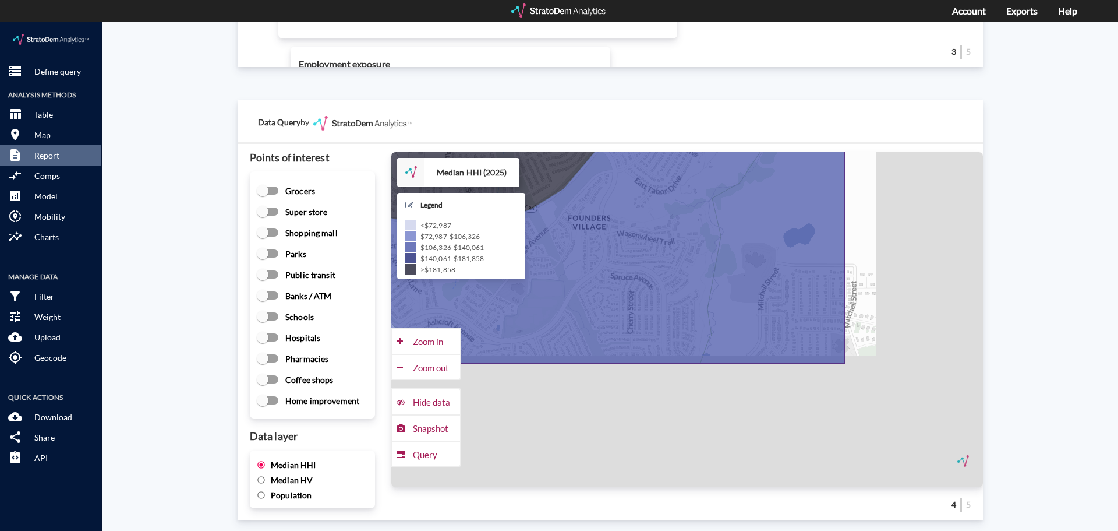
drag, startPoint x: 923, startPoint y: 283, endPoint x: 722, endPoint y: 123, distance: 256.9
click div "Data Query by Points of interest Grocers Super store Shopping mall Parks Public…"
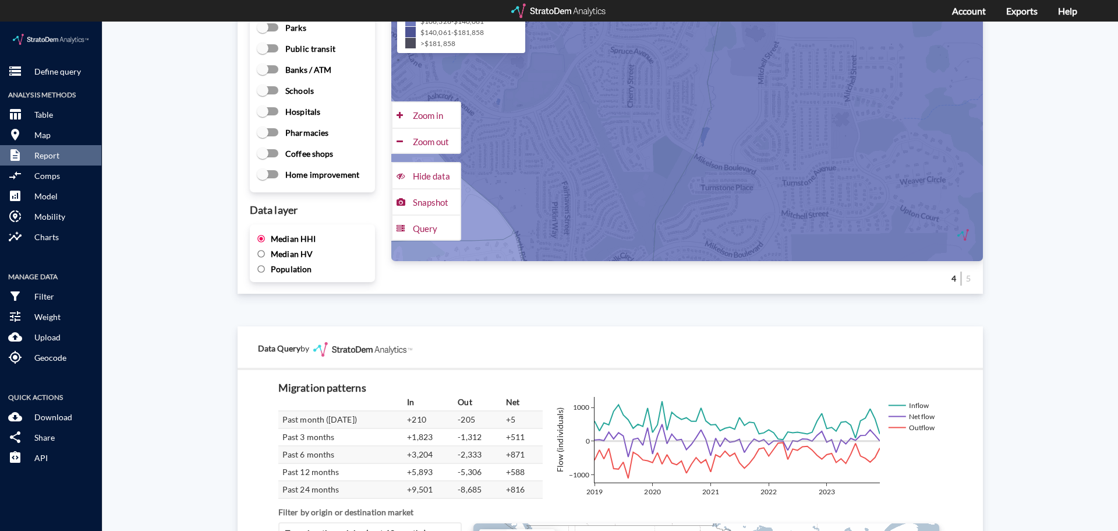
scroll to position [1561, 0]
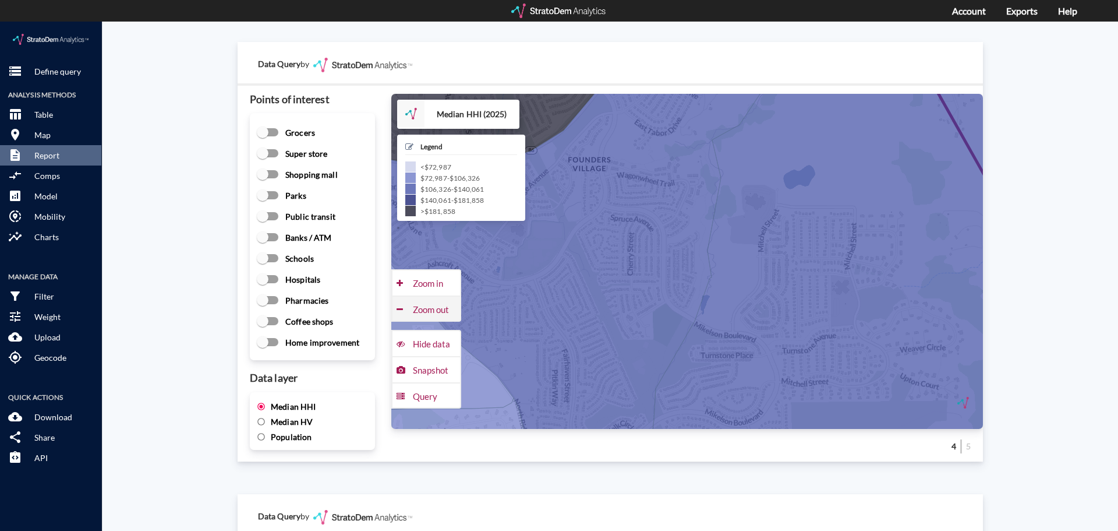
click div "Zoom out"
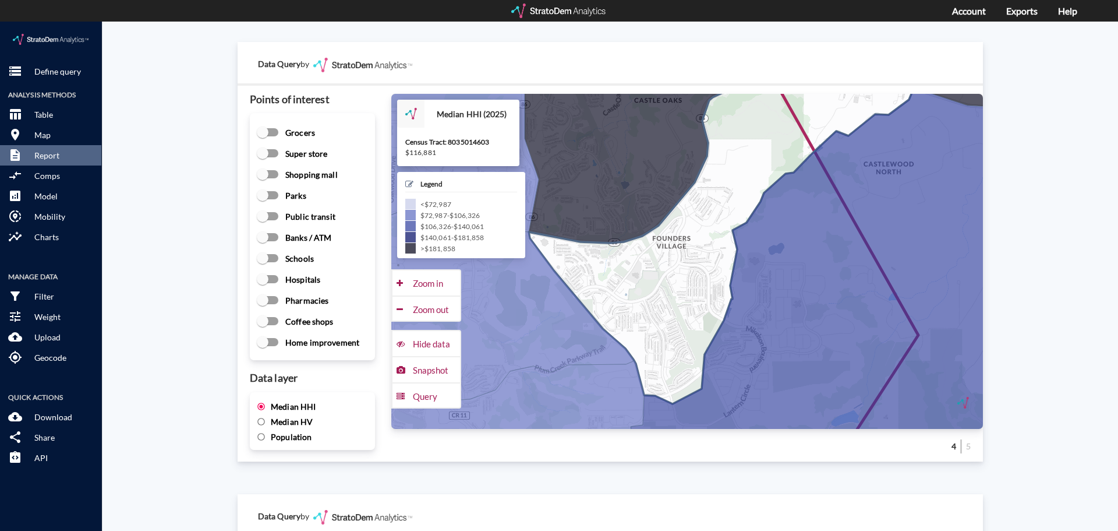
drag, startPoint x: 623, startPoint y: 271, endPoint x: 659, endPoint y: 302, distance: 47.1
click icon
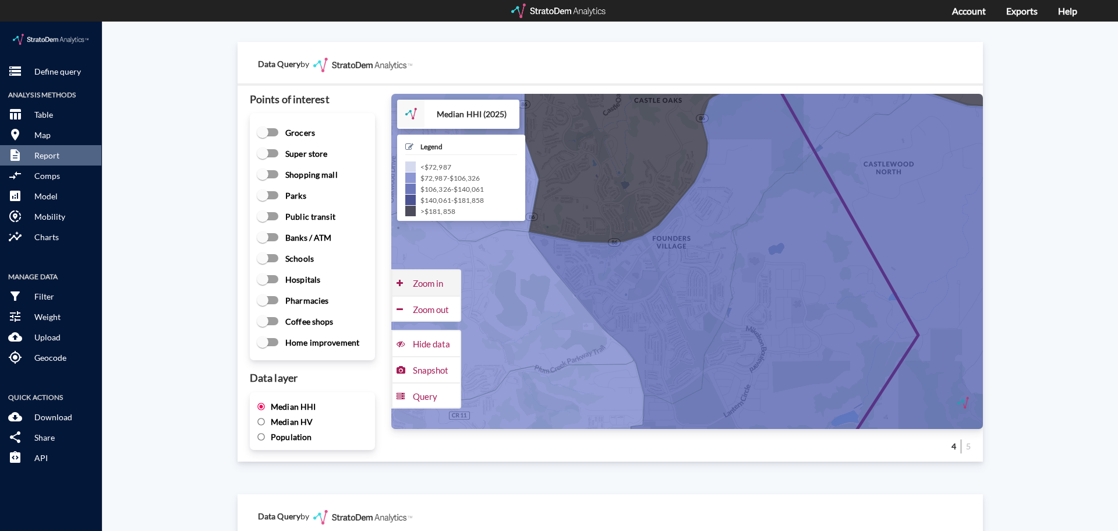
click div "Zoom in"
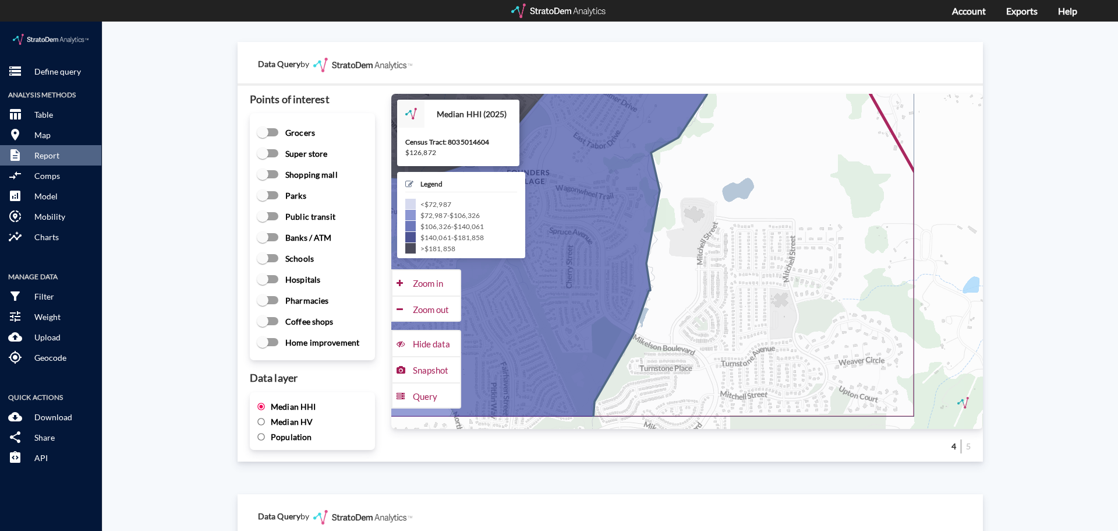
drag, startPoint x: 789, startPoint y: 351, endPoint x: 660, endPoint y: 304, distance: 137.6
click icon
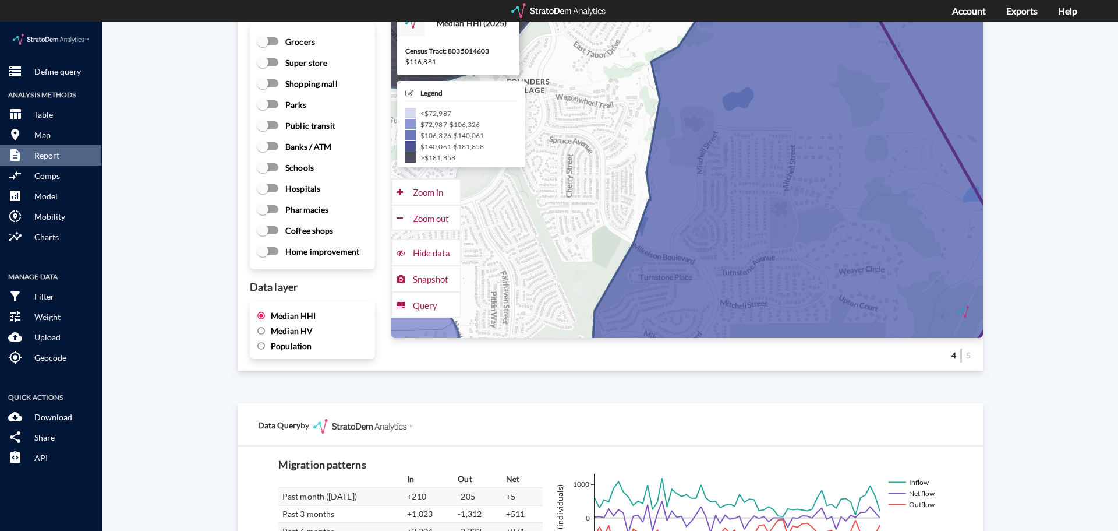
scroll to position [1620, 0]
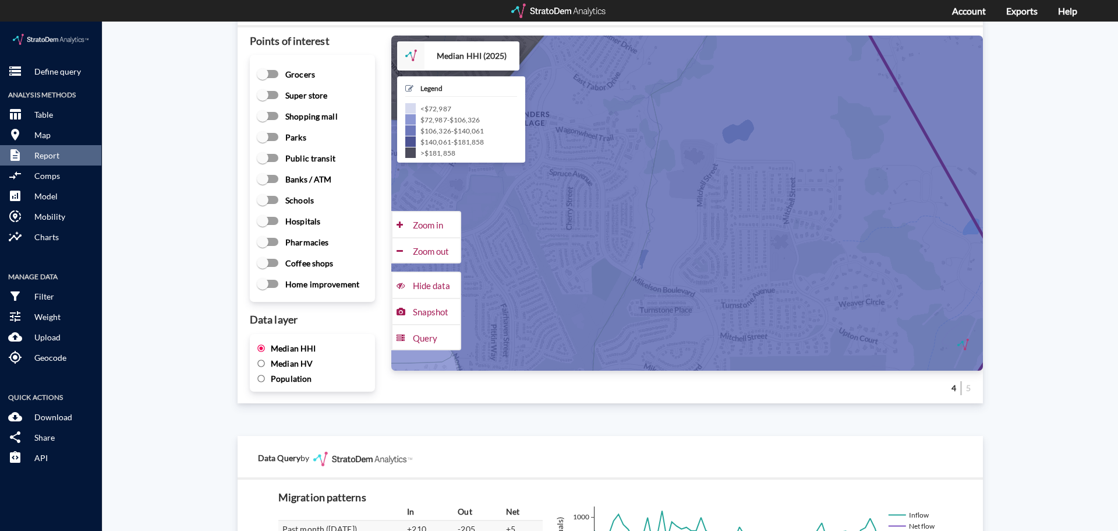
click input "Median HV"
radio input "true"
radio input "false"
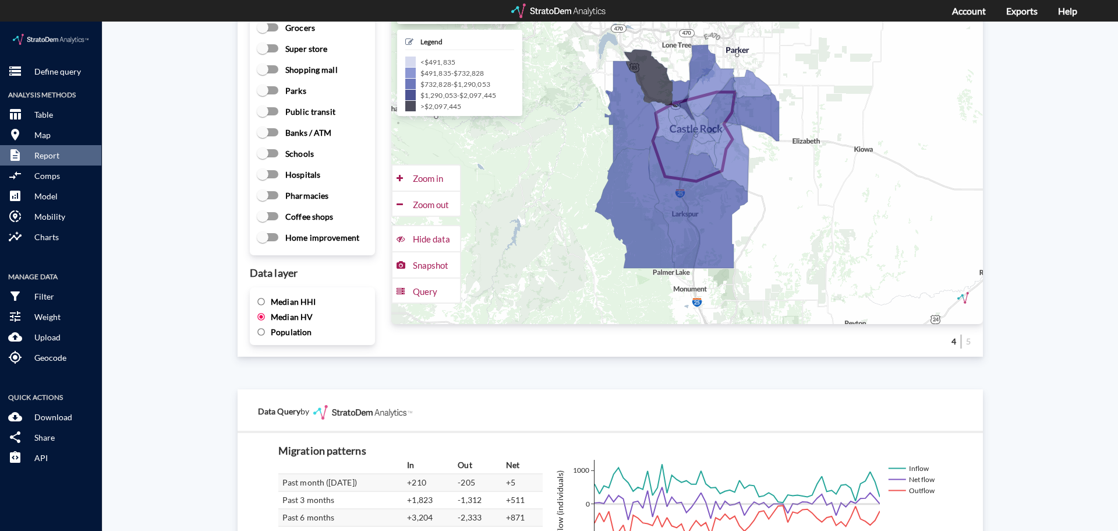
scroll to position [1678, 0]
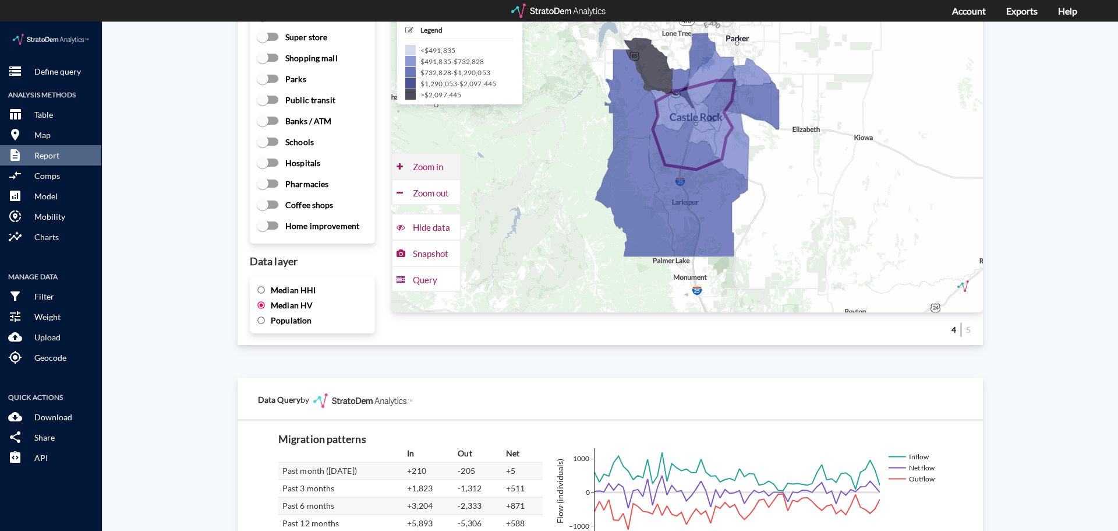
click div "Zoom in"
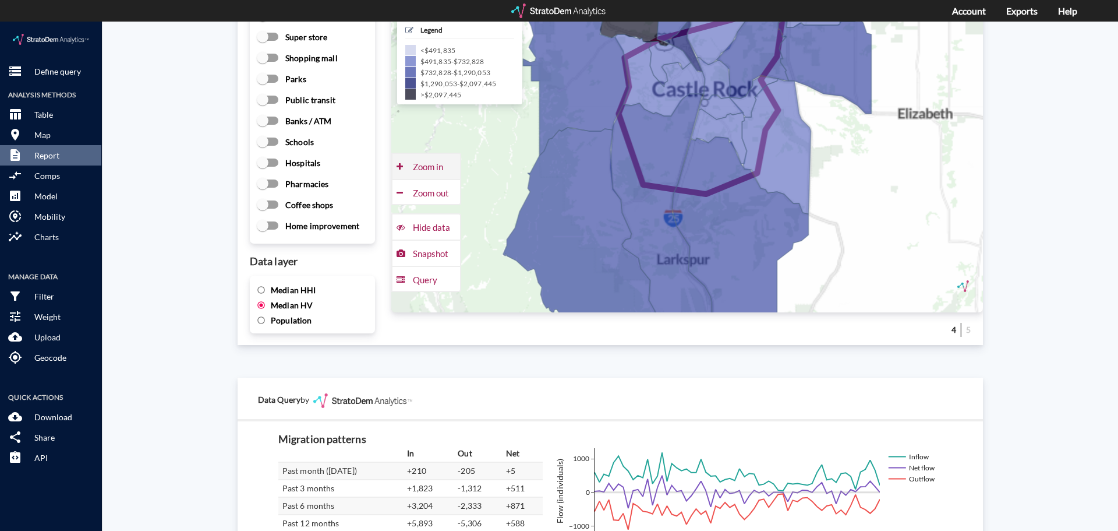
click div "Zoom in"
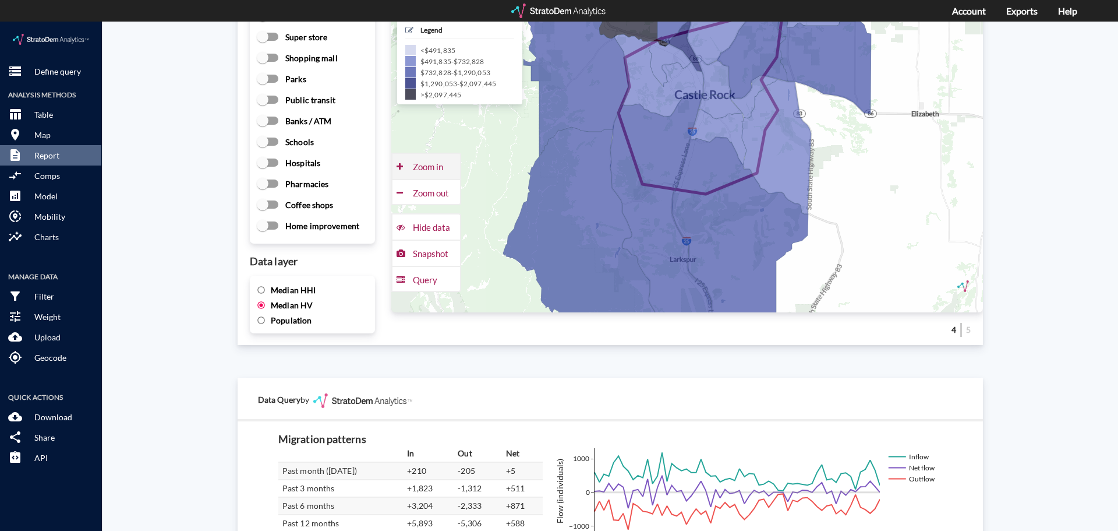
click div "Zoom in"
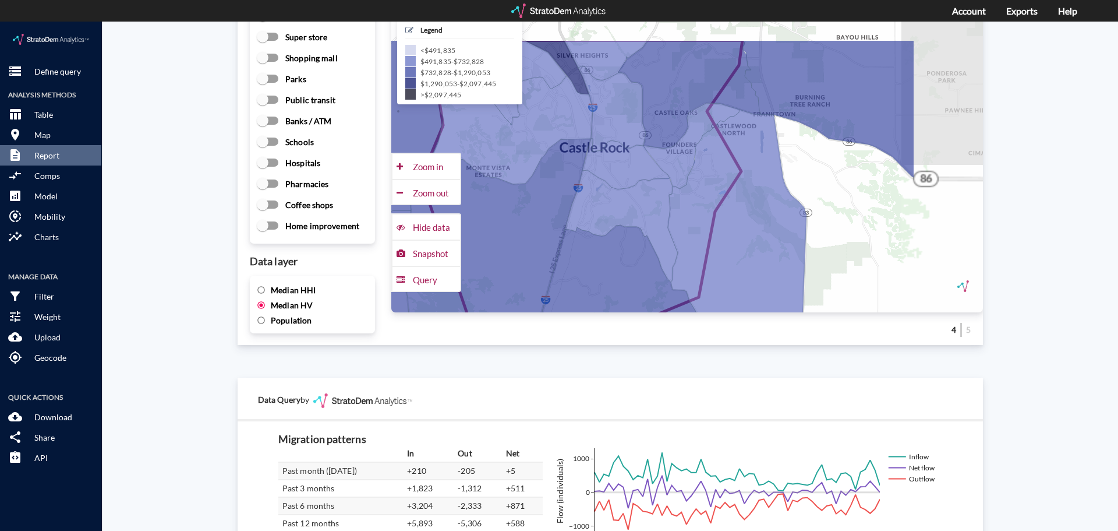
drag, startPoint x: 934, startPoint y: 104, endPoint x: 802, endPoint y: 200, distance: 163.3
click div "+ − Median HV (2025) CUSTOMIZE DATA Legend < $491,835 $491,835 - $732,828 $732,…"
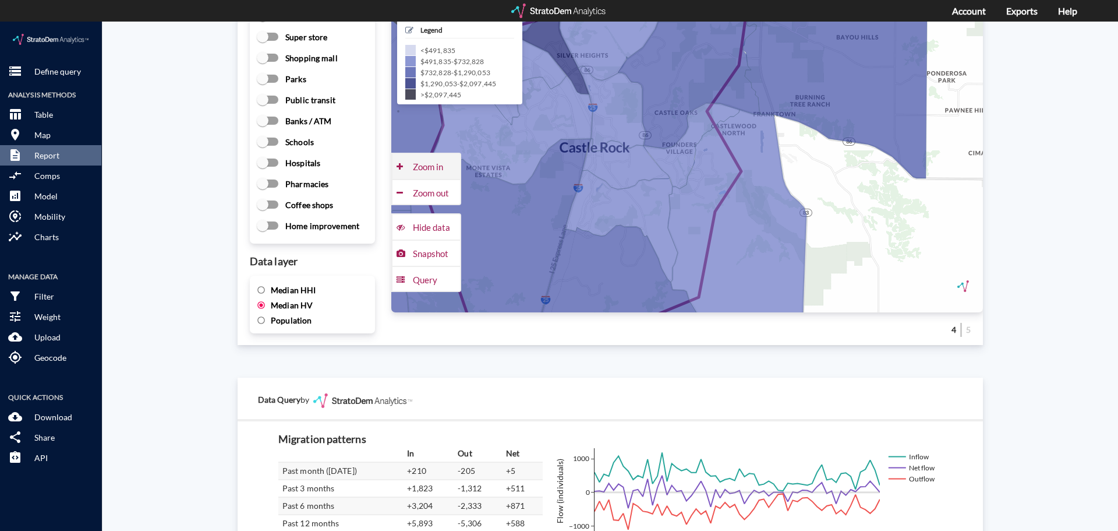
click div "Zoom in"
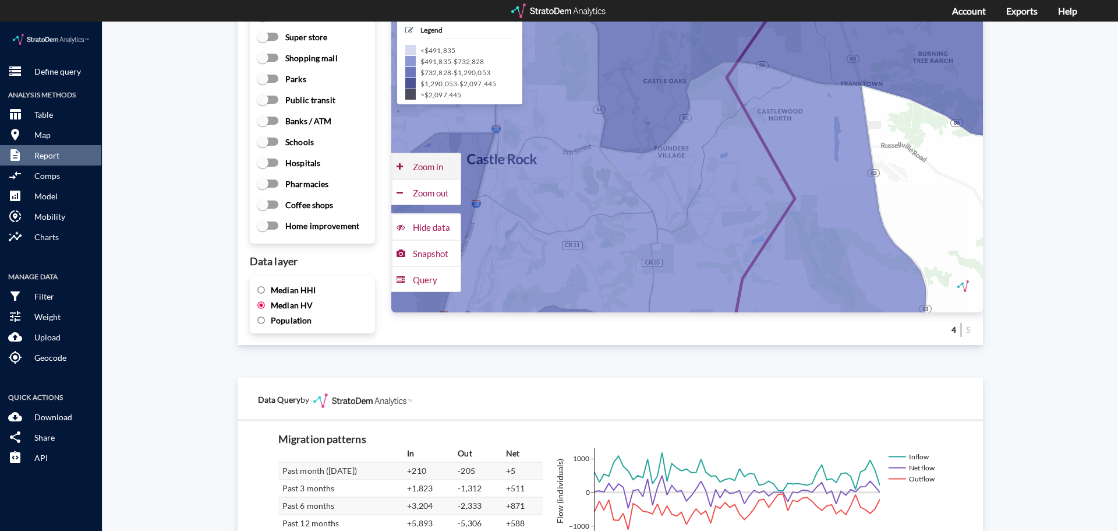
click div "Zoom in"
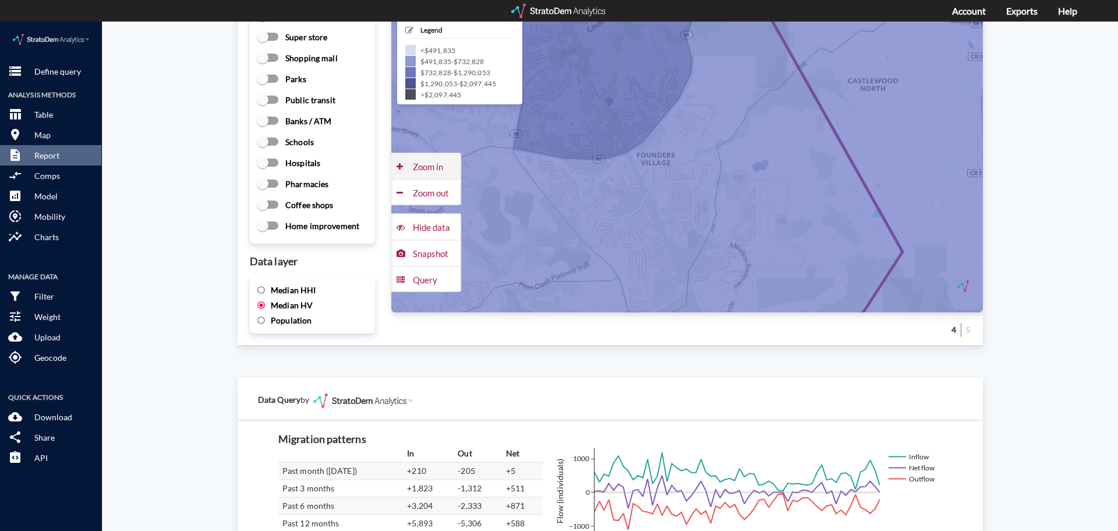
click div "Zoom in"
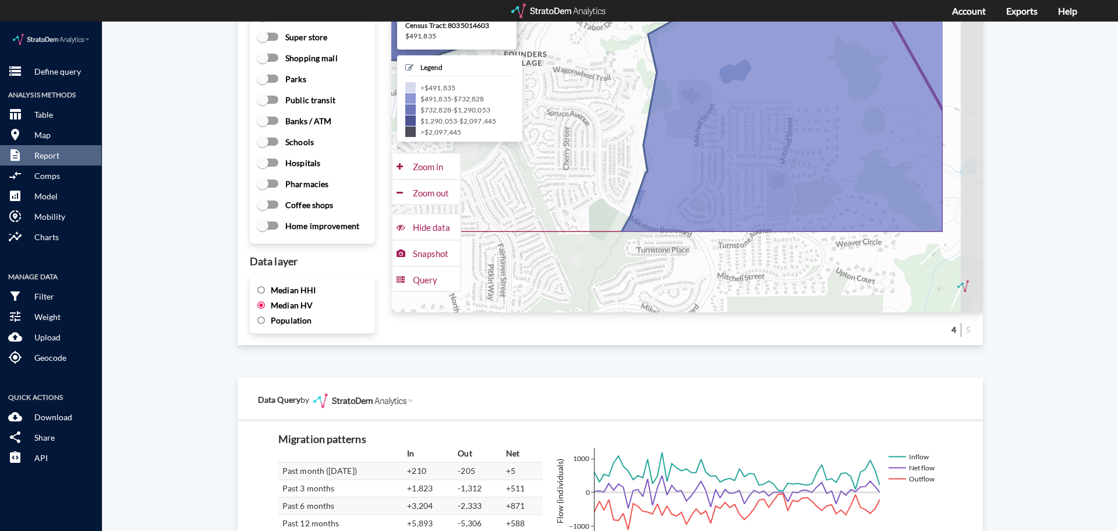
drag, startPoint x: 733, startPoint y: 217, endPoint x: 632, endPoint y: 98, distance: 155.3
click icon
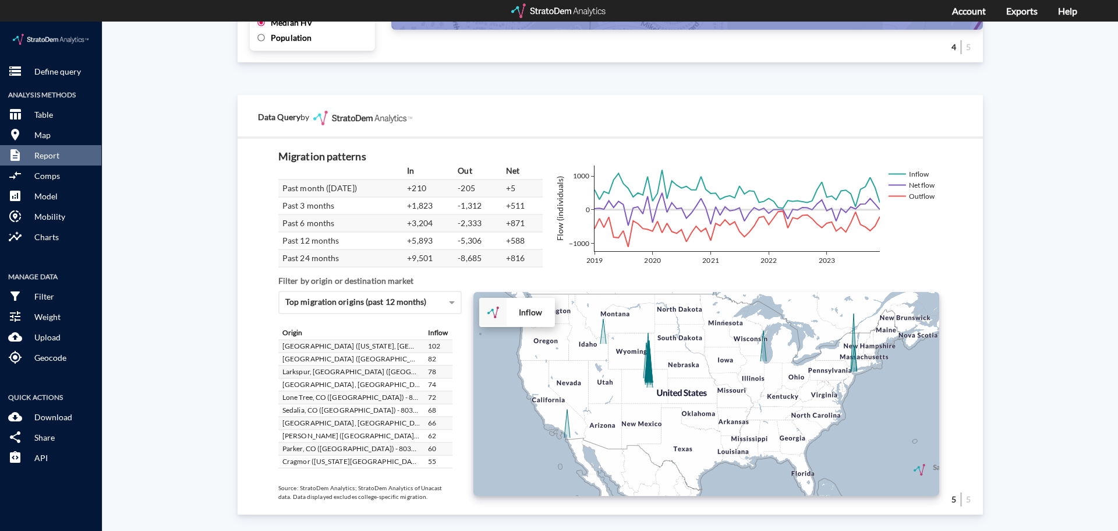
scroll to position [58, 0]
click div "+ − Inflow to market CUSTOMIZE DATA Draw a polygon Draw a rectangle Draw a mark…"
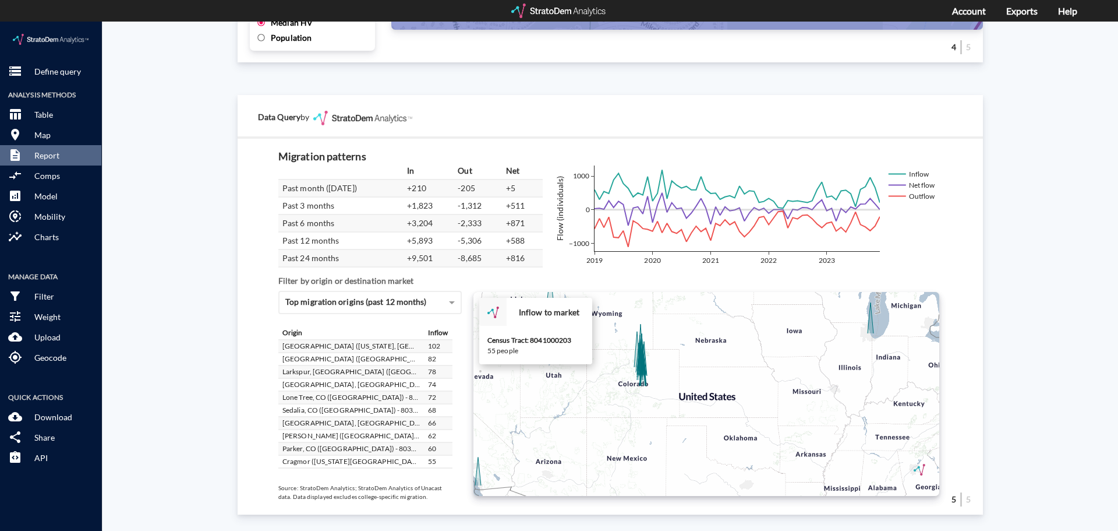
click icon
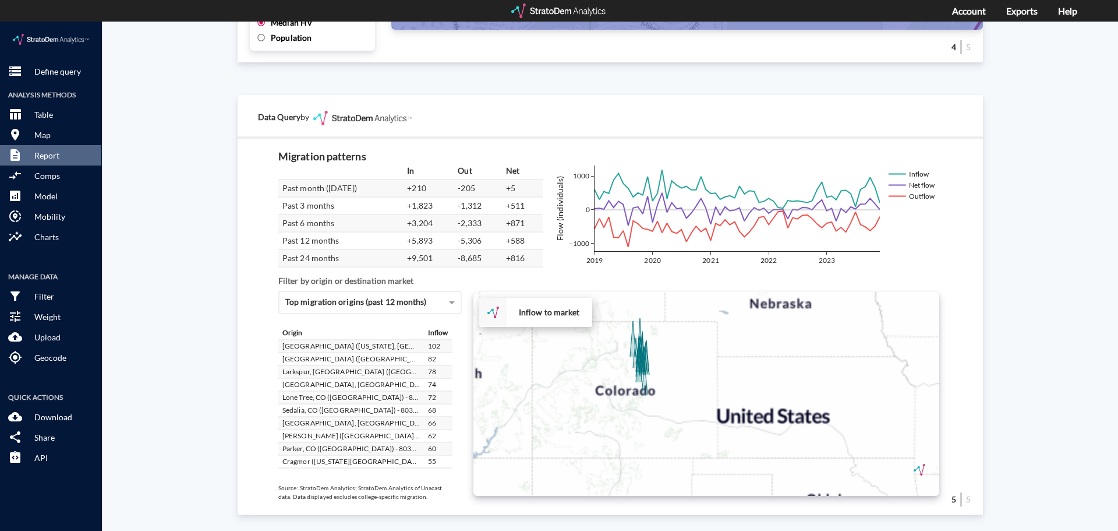
click div "+ − Inflow to market CUSTOMIZE DATA Draw a polygon Draw a rectangle Draw a mark…"
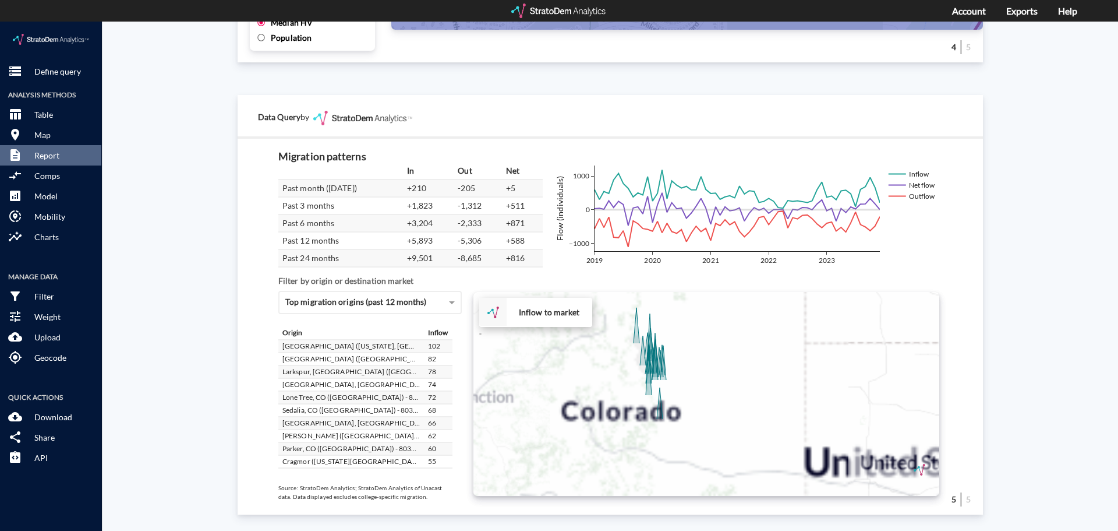
click div "+ − Inflow to market CUSTOMIZE DATA Draw a polygon Draw a rectangle Draw a mark…"
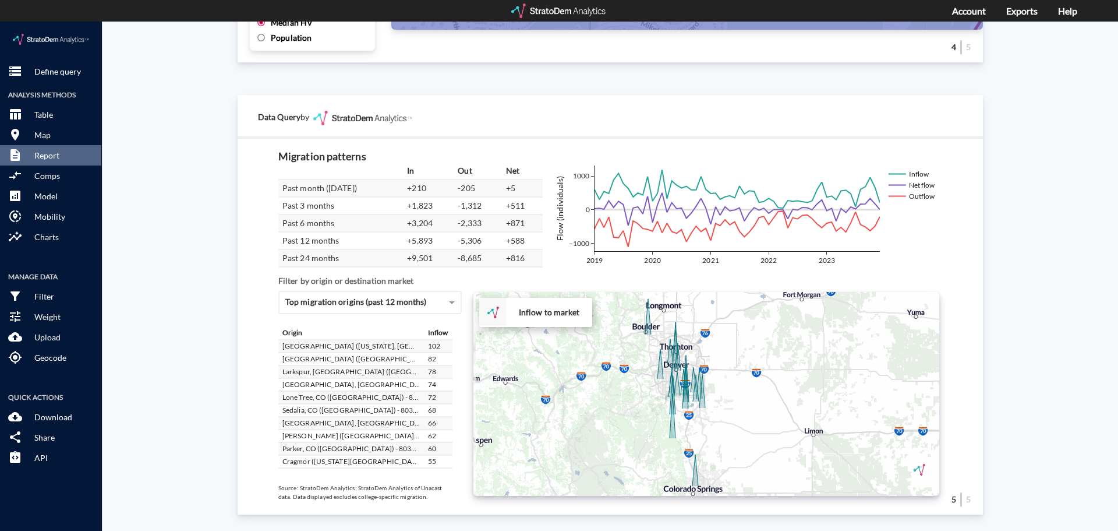
drag, startPoint x: 623, startPoint y: 339, endPoint x: 626, endPoint y: 358, distance: 19.5
click div "+ − Inflow to market CUSTOMIZE DATA Draw a polygon Draw a rectangle Draw a mark…"
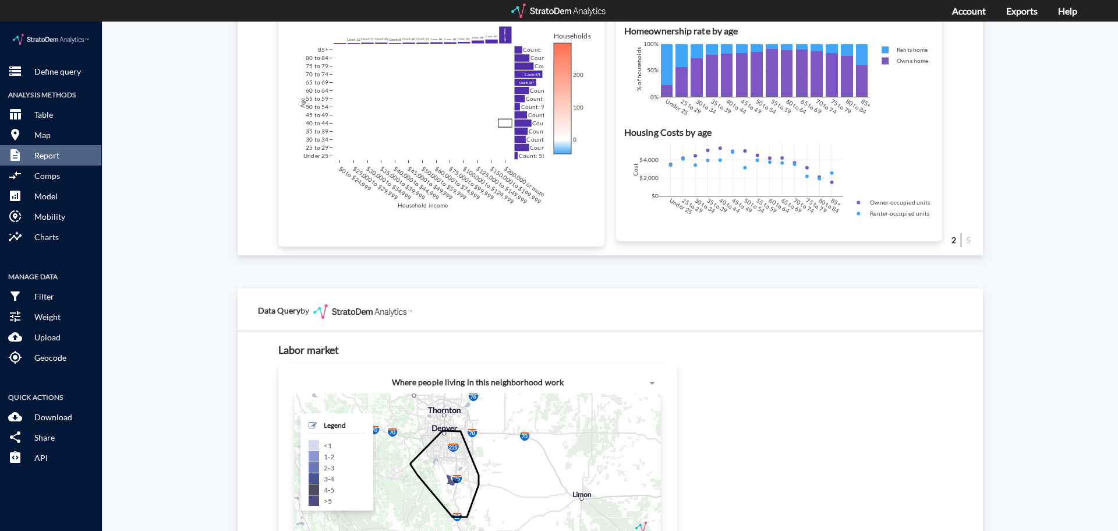
scroll to position [1095, 0]
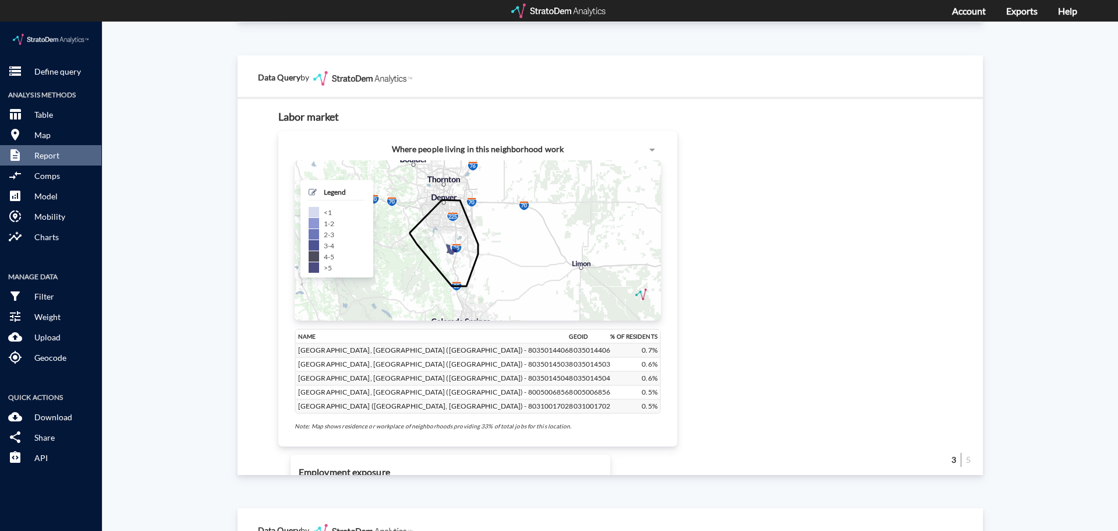
drag, startPoint x: 478, startPoint y: 236, endPoint x: 462, endPoint y: 238, distance: 15.8
click icon
click button "cloud_download Download"
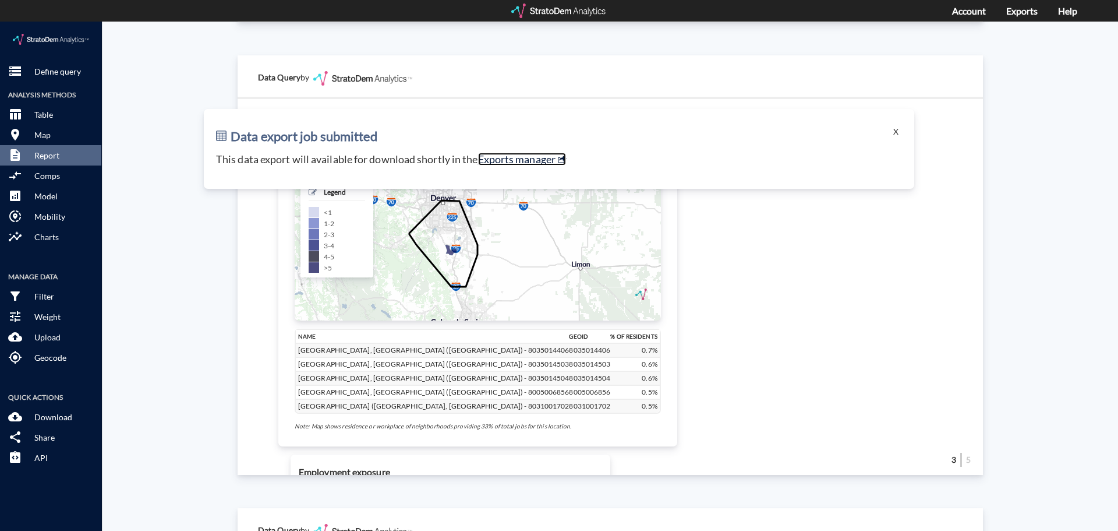
click link "Exports manager"
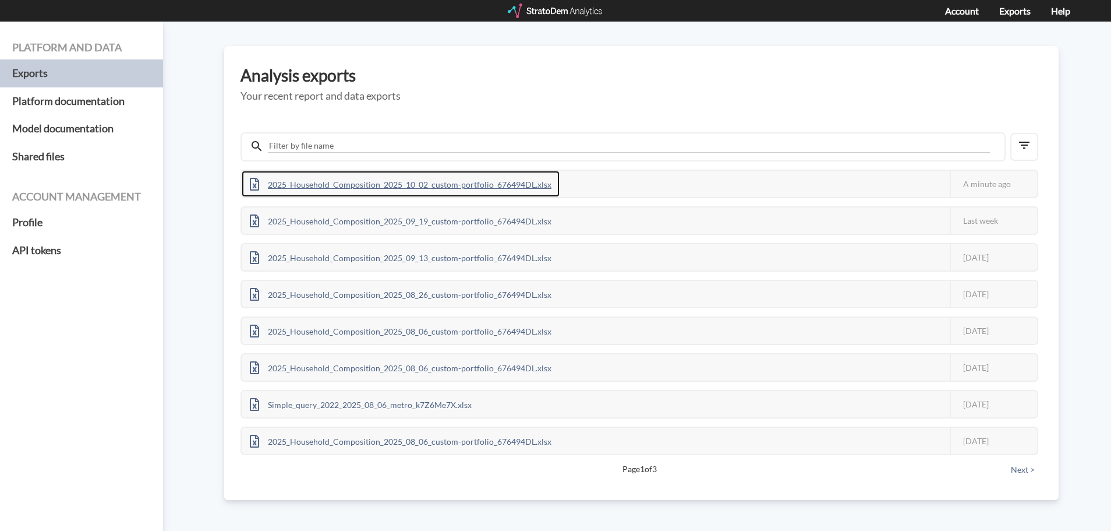
click at [484, 183] on div "2025_Household_Composition_2025_10_02_custom-portfolio_676494DL.xlsx" at bounding box center [401, 184] width 318 height 26
